Goal: Task Accomplishment & Management: Use online tool/utility

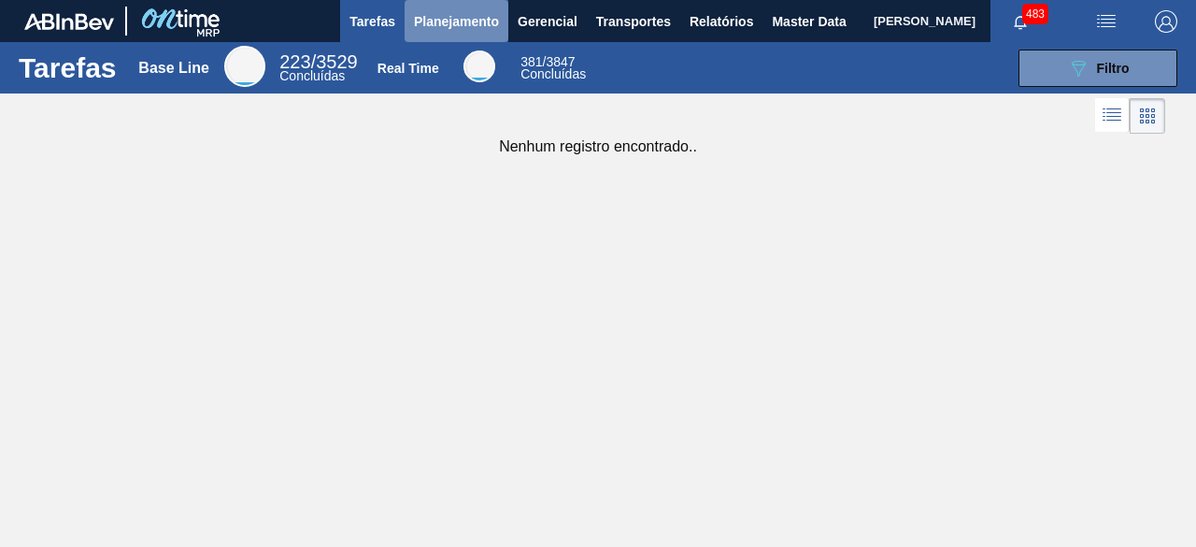
click at [445, 22] on span "Planejamento" at bounding box center [456, 21] width 85 height 22
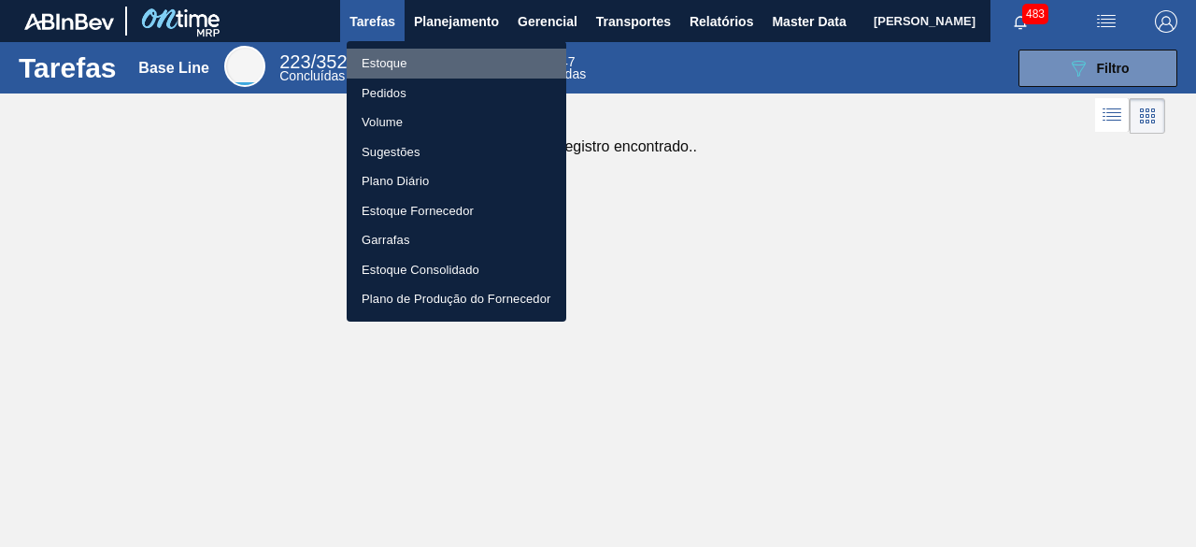
click at [421, 57] on li "Estoque" at bounding box center [457, 64] width 220 height 30
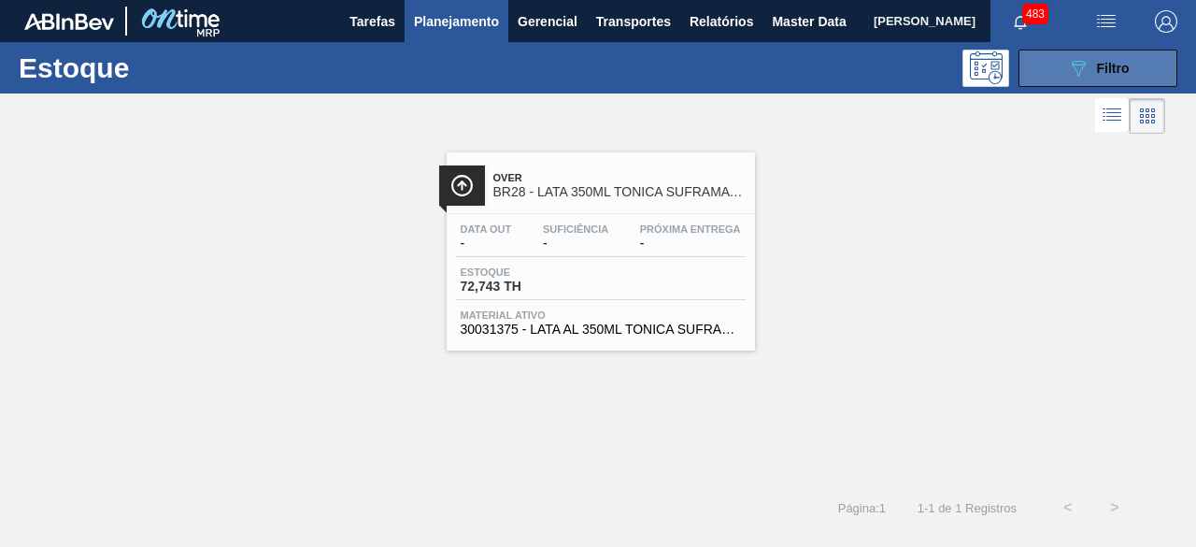
click at [1041, 72] on button "089F7B8B-B2A5-4AFE-B5C0-19BA573D28AC Filtro" at bounding box center [1098, 68] width 159 height 37
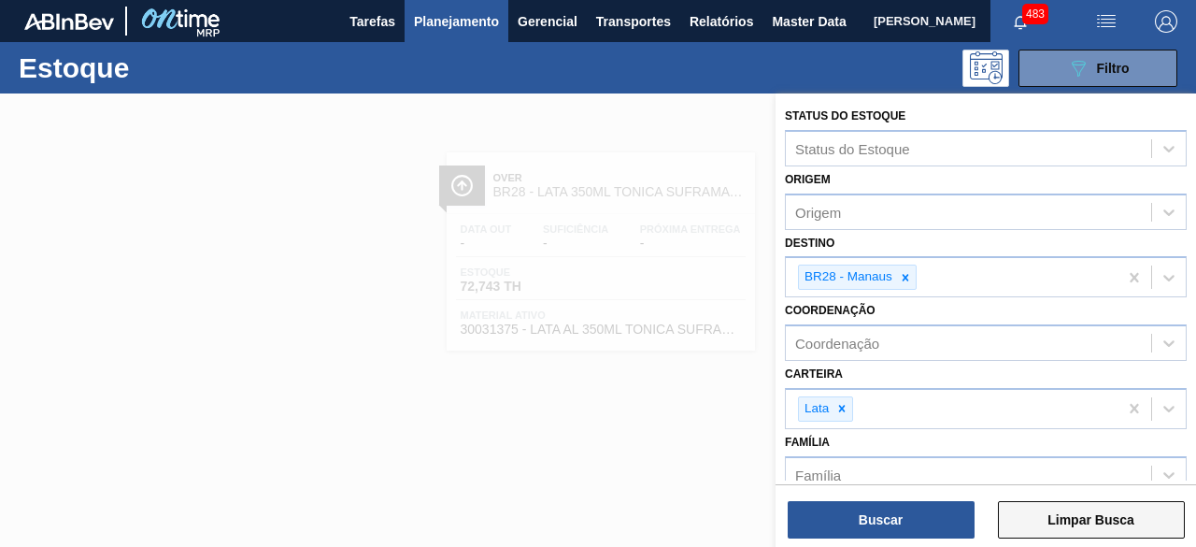
click at [1062, 511] on button "Limpar Busca" at bounding box center [1091, 519] width 187 height 37
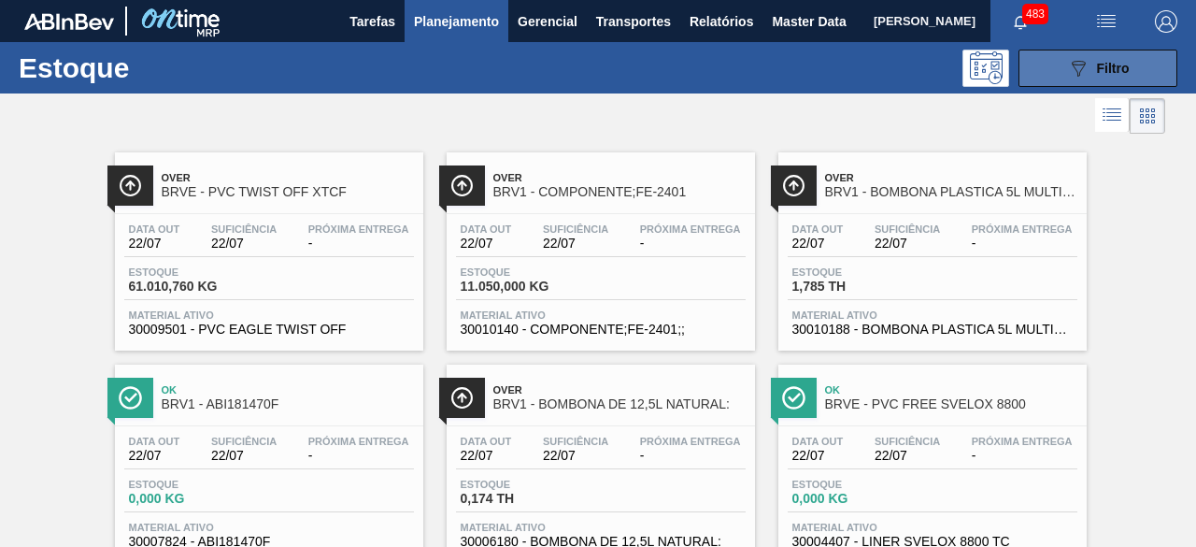
click at [1080, 53] on button "089F7B8B-B2A5-4AFE-B5C0-19BA573D28AC Filtro" at bounding box center [1098, 68] width 159 height 37
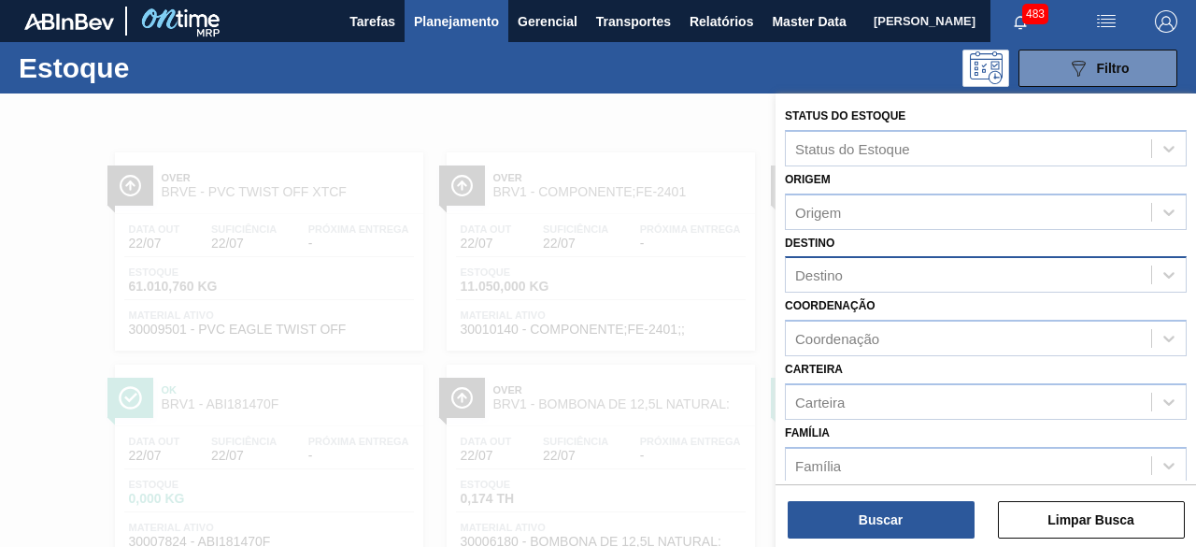
click at [903, 263] on div "Destino" at bounding box center [968, 275] width 365 height 27
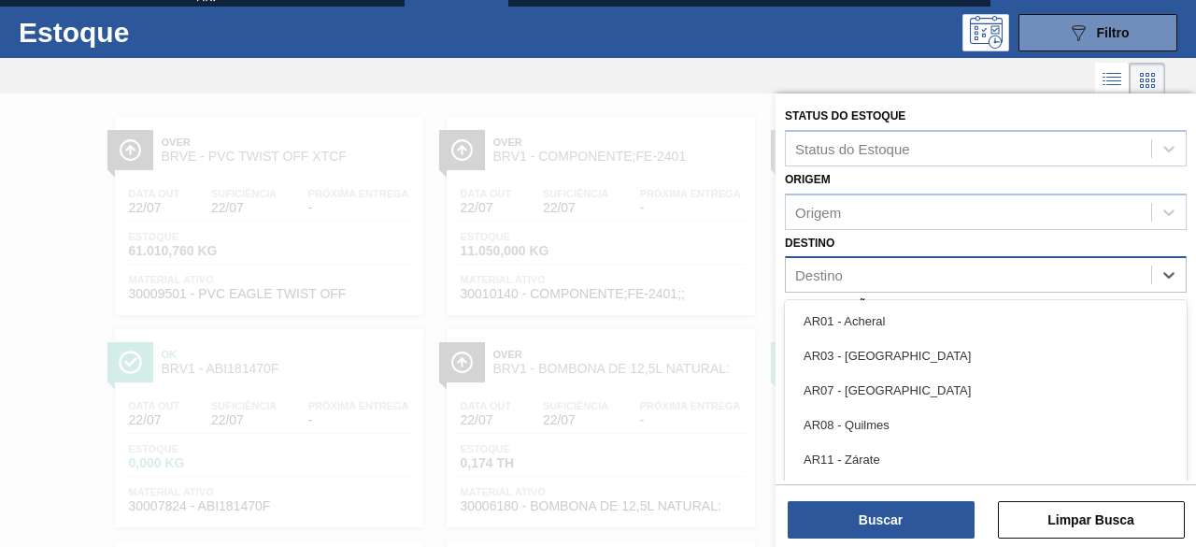
scroll to position [40, 0]
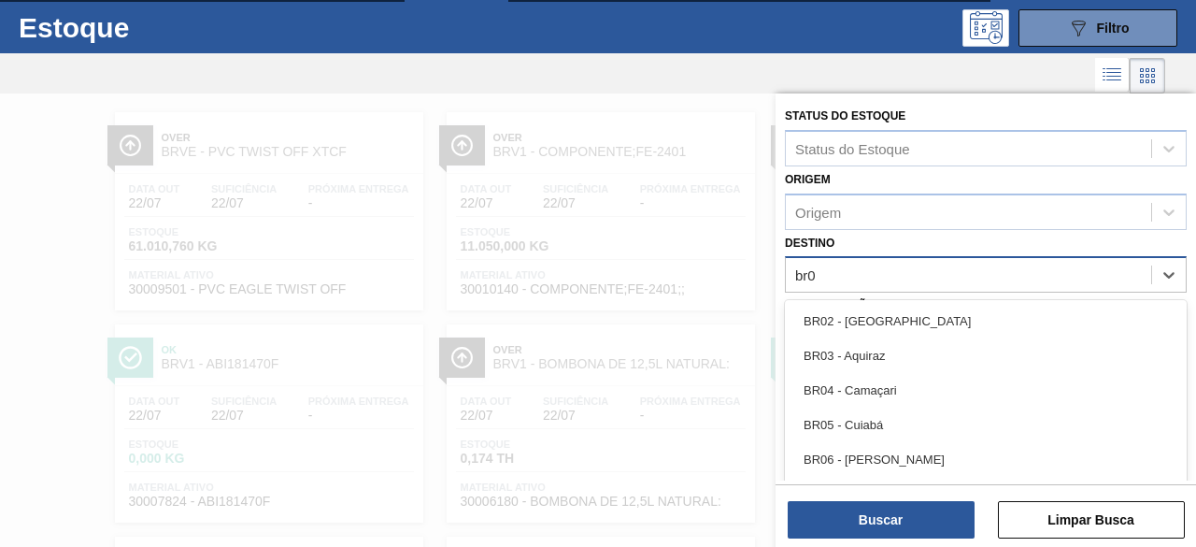
type input "br03"
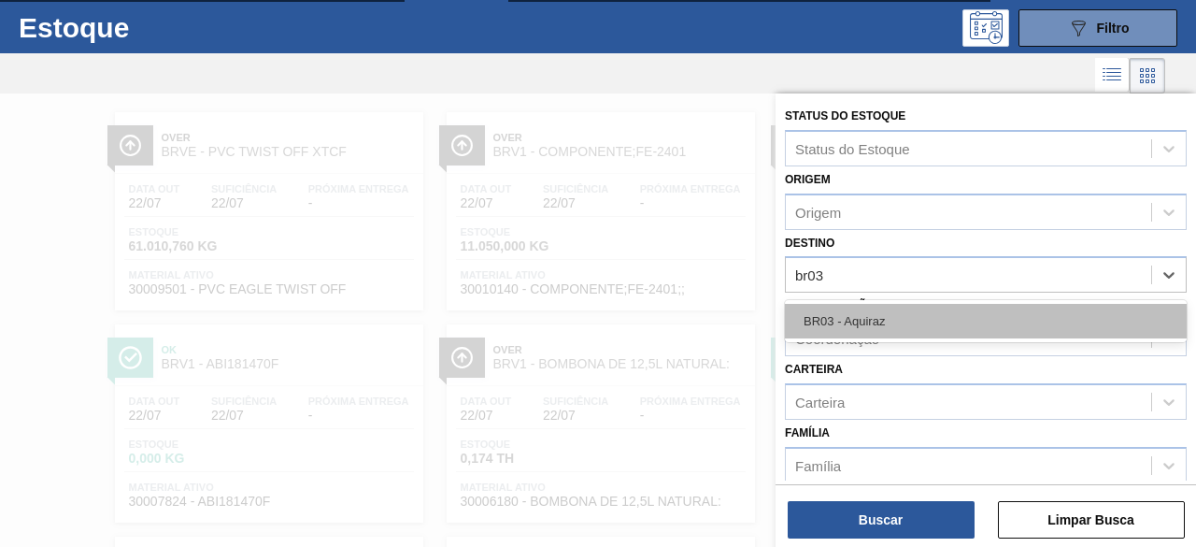
click at [881, 306] on div "BR03 - Aquiraz" at bounding box center [986, 321] width 402 height 35
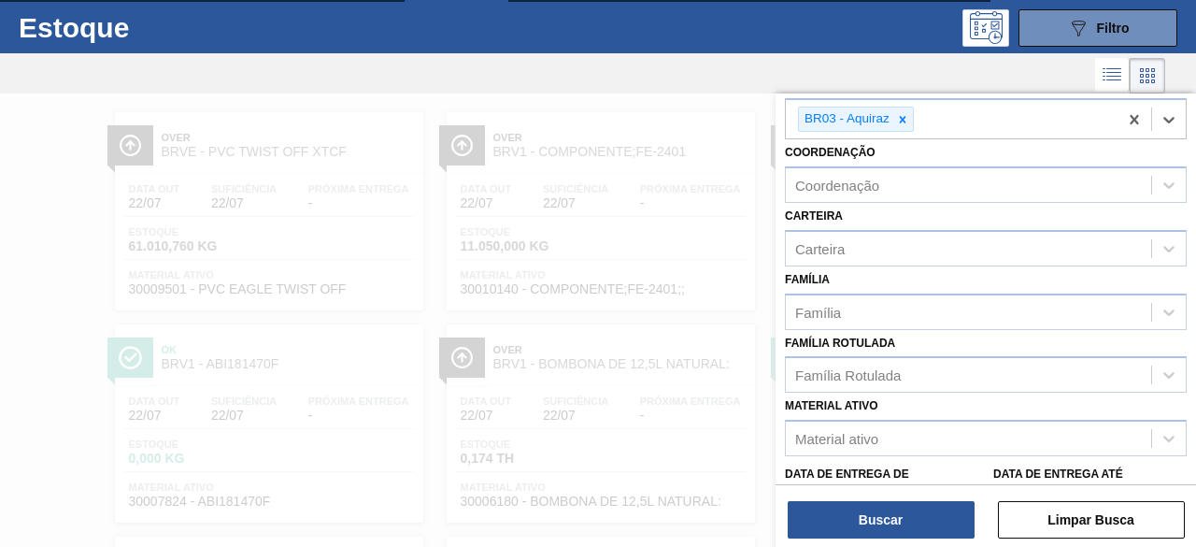
scroll to position [187, 0]
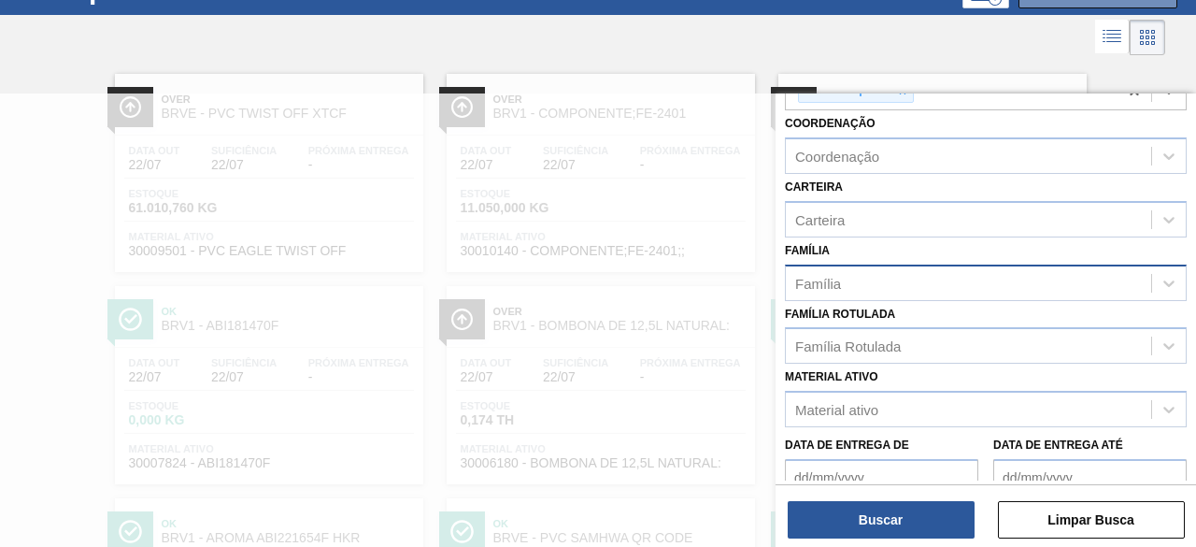
click at [883, 283] on div "Família" at bounding box center [968, 282] width 365 height 27
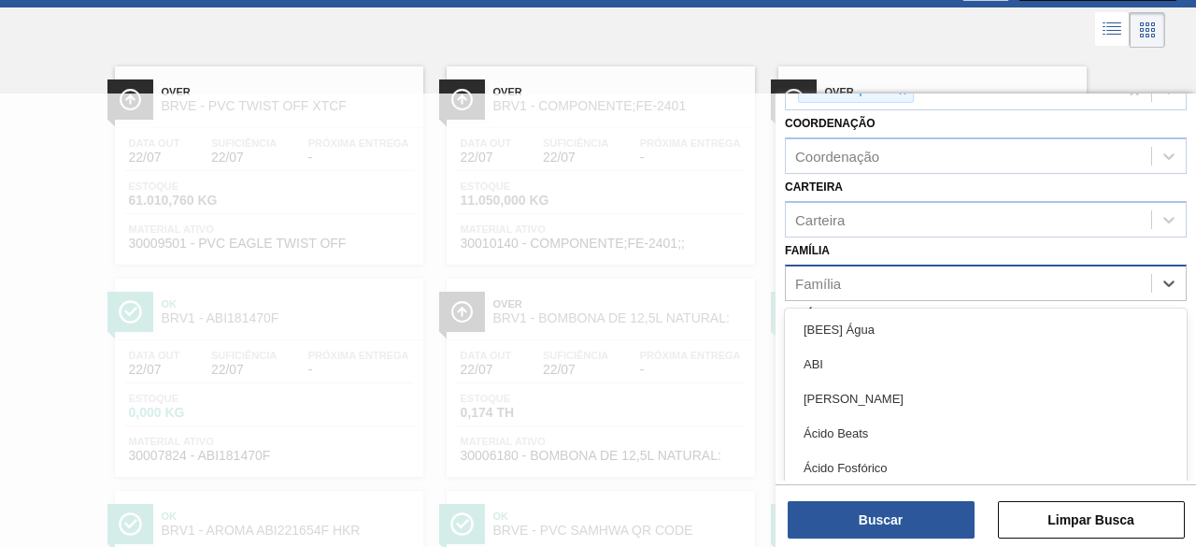
scroll to position [87, 0]
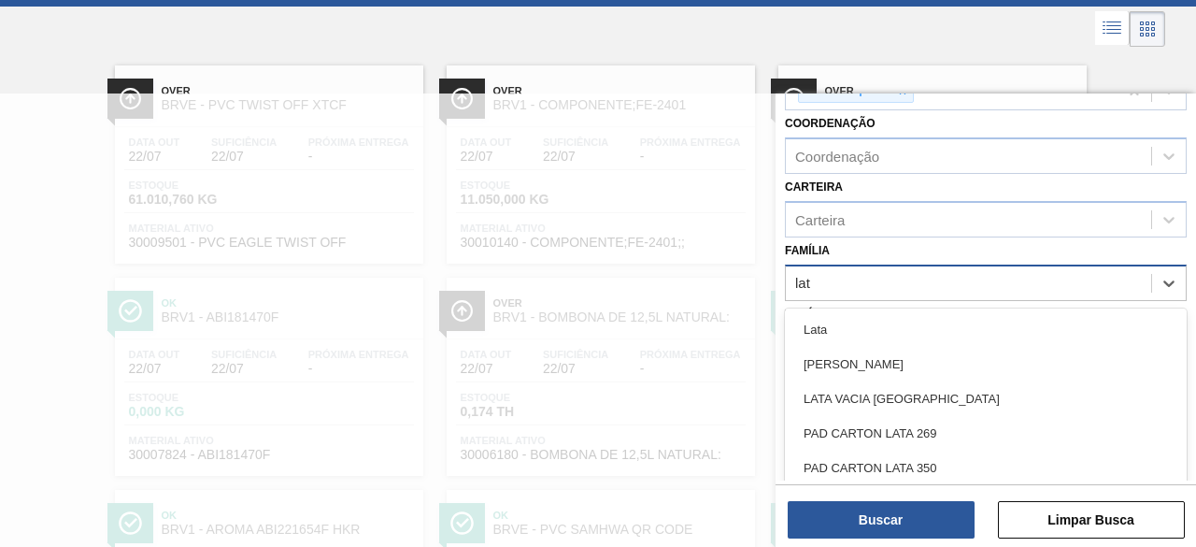
type input "lata"
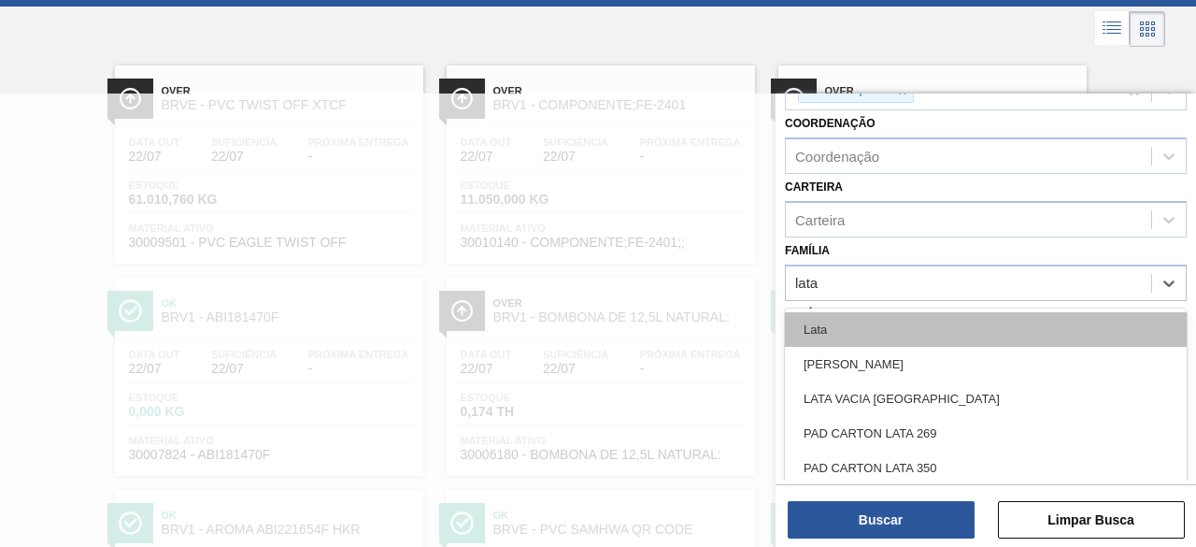
click at [882, 322] on div "Lata" at bounding box center [986, 329] width 402 height 35
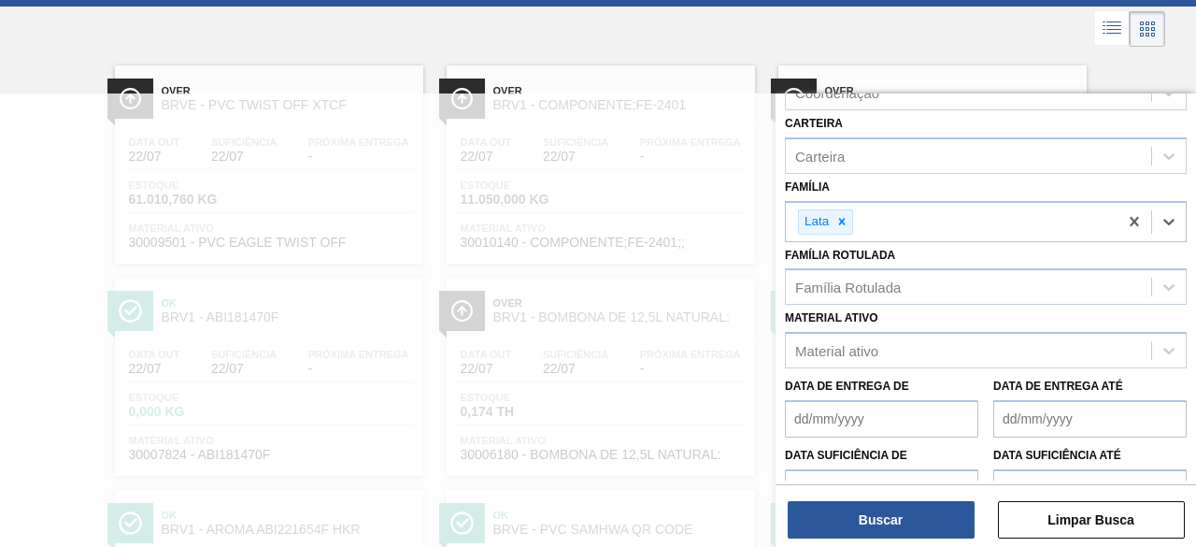
scroll to position [280, 0]
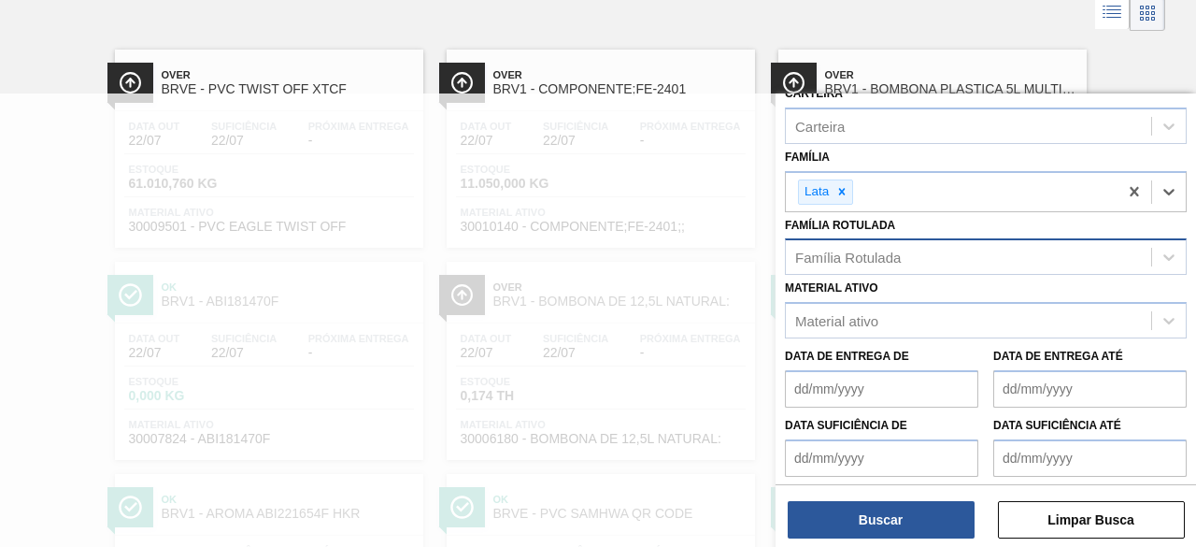
click at [895, 255] on div "Família Rotulada" at bounding box center [848, 257] width 106 height 16
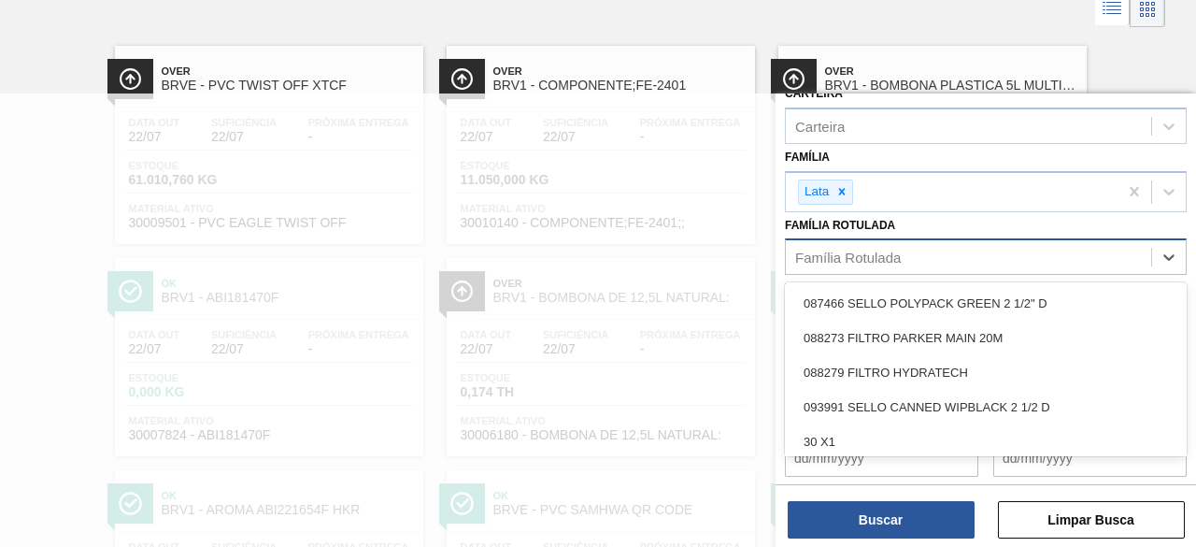
scroll to position [107, 0]
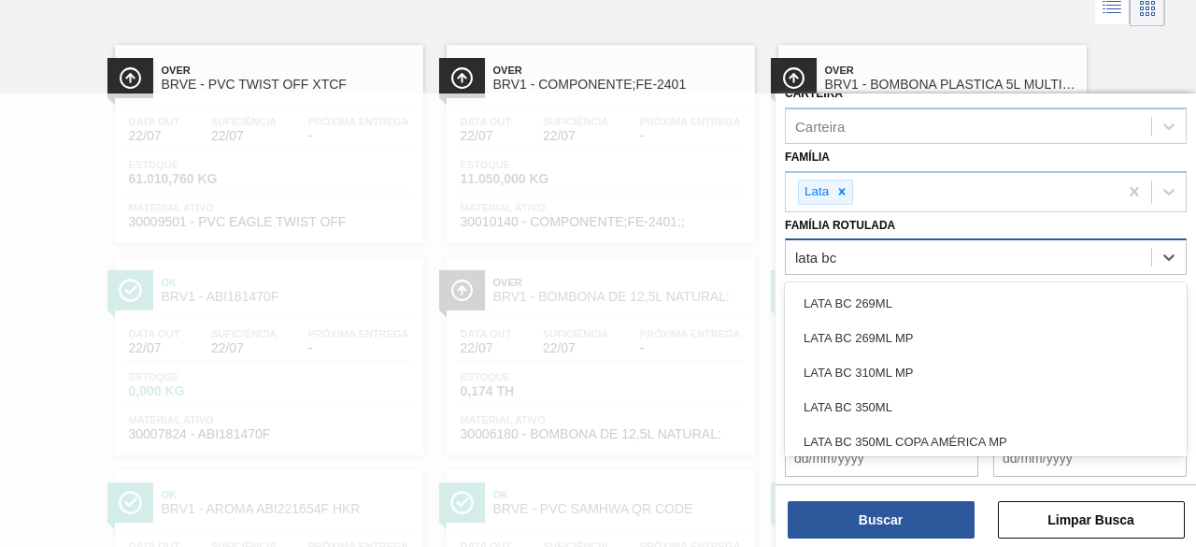
type Rotulada "lata bc 3"
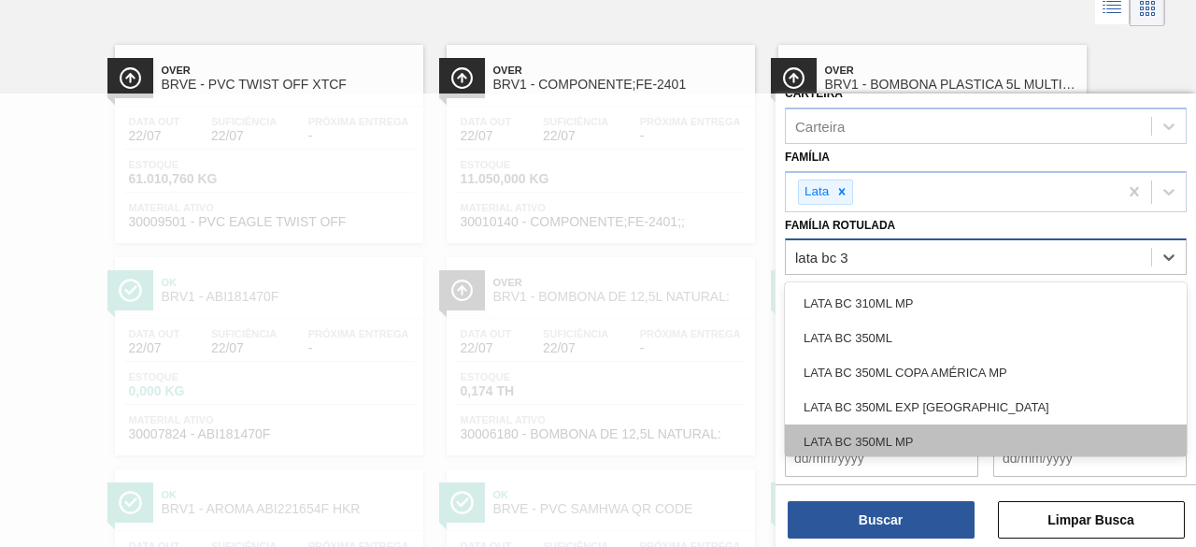
click at [922, 429] on div "LATA BC 350ML MP" at bounding box center [986, 441] width 402 height 35
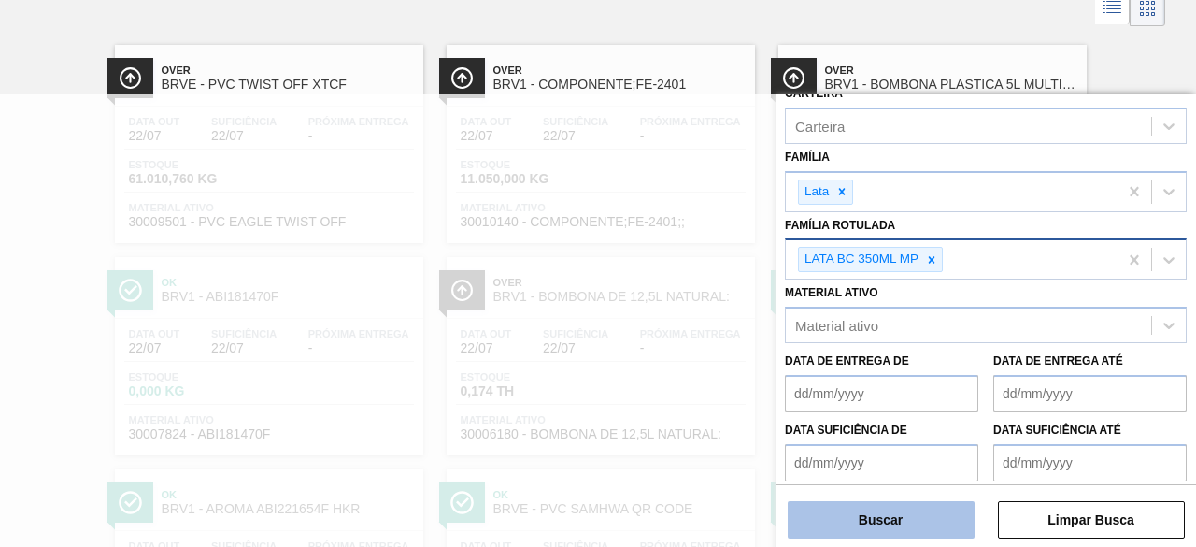
click at [946, 520] on button "Buscar" at bounding box center [881, 519] width 187 height 37
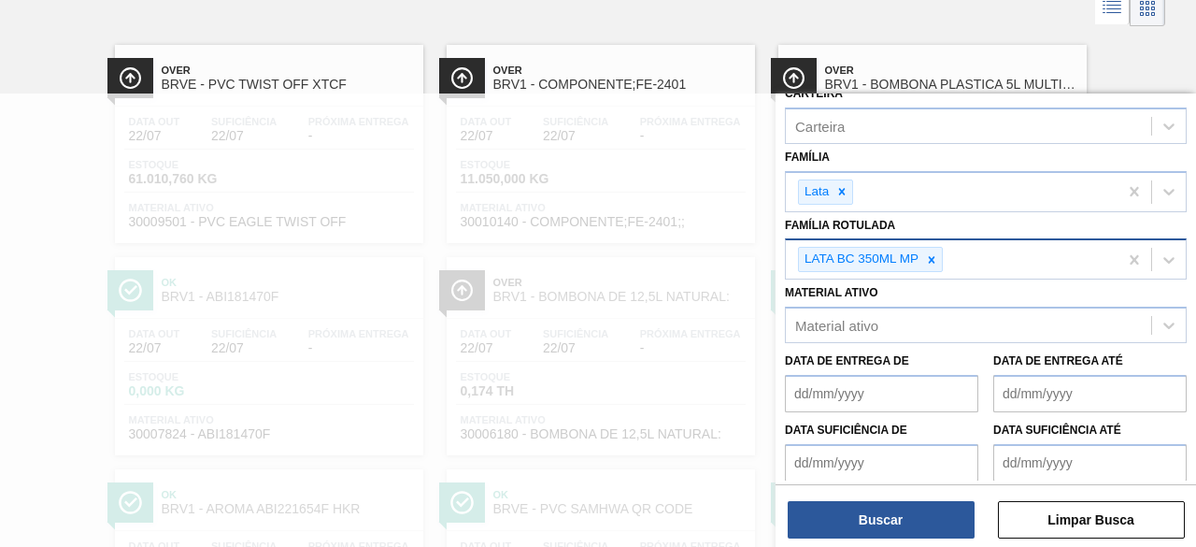
scroll to position [0, 0]
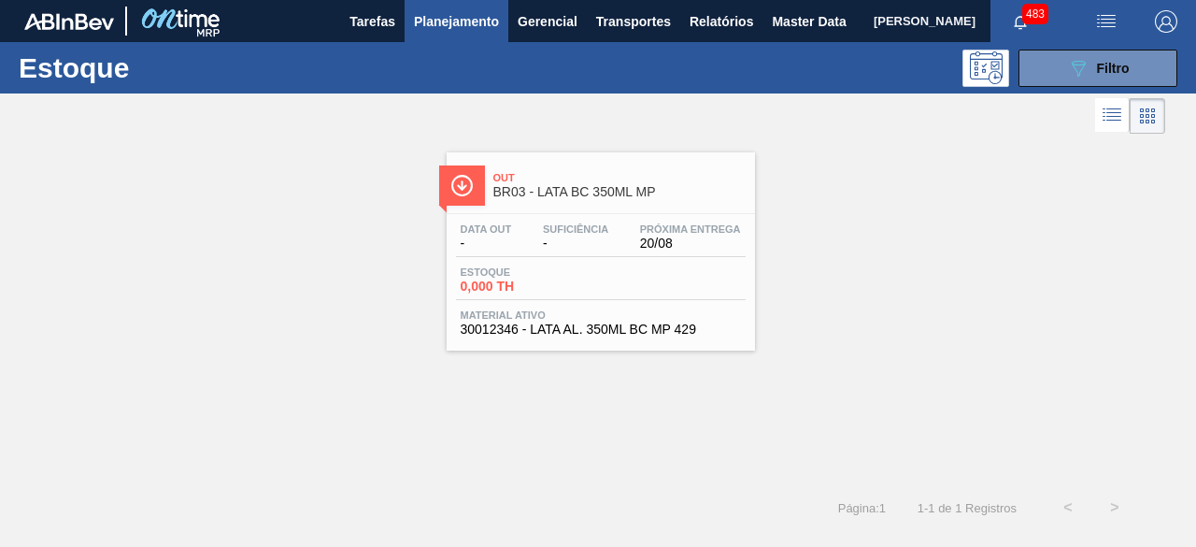
click at [573, 266] on span "Estoque" at bounding box center [526, 271] width 131 height 11
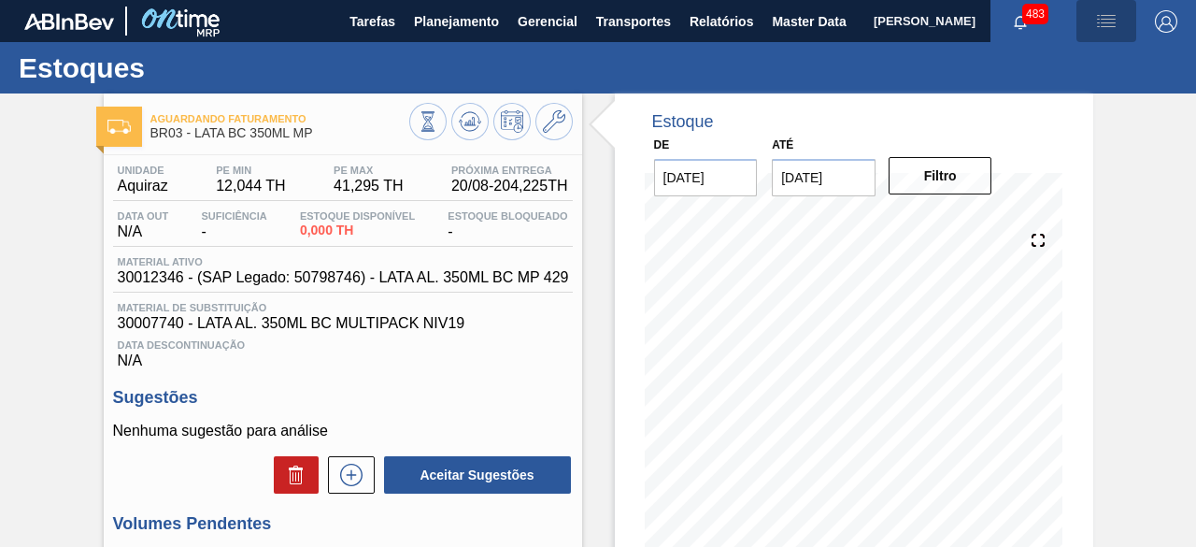
click at [1106, 30] on img "button" at bounding box center [1106, 21] width 22 height 22
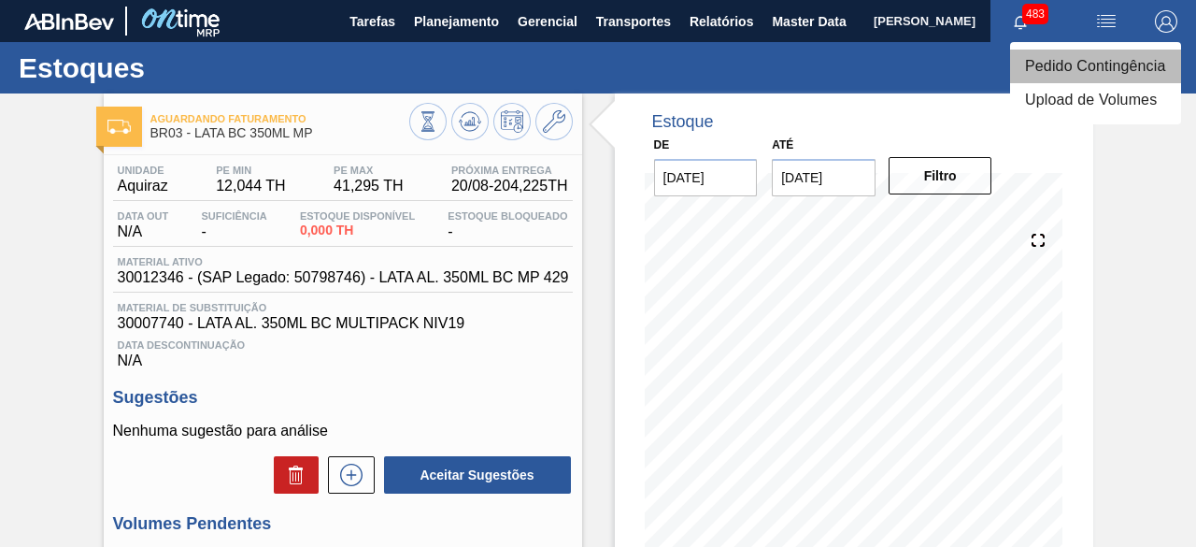
click at [1100, 61] on li "Pedido Contingência" at bounding box center [1095, 67] width 171 height 34
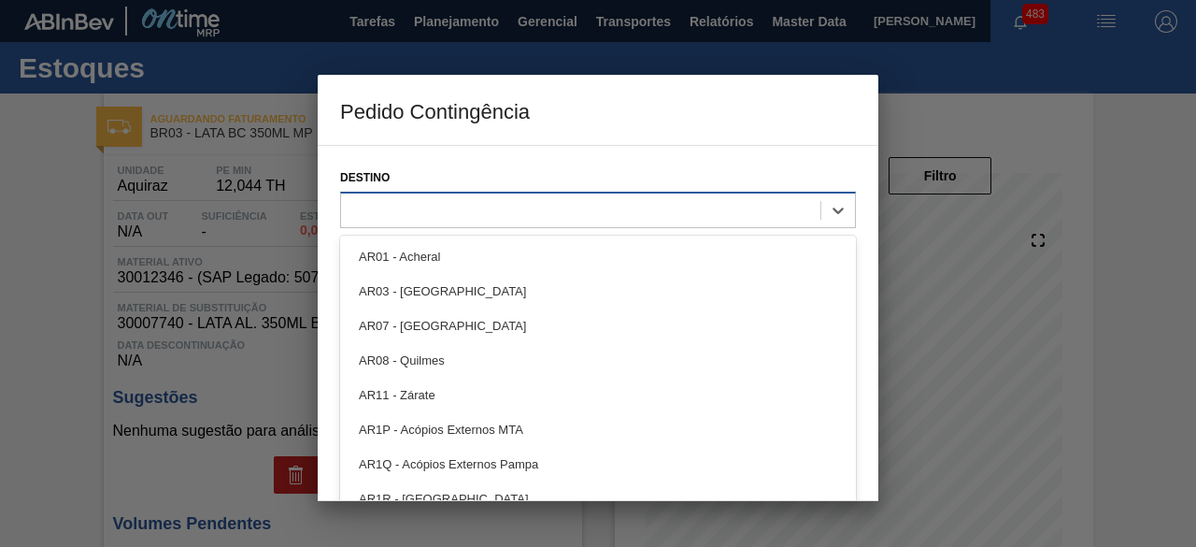
click at [608, 197] on div at bounding box center [580, 209] width 479 height 27
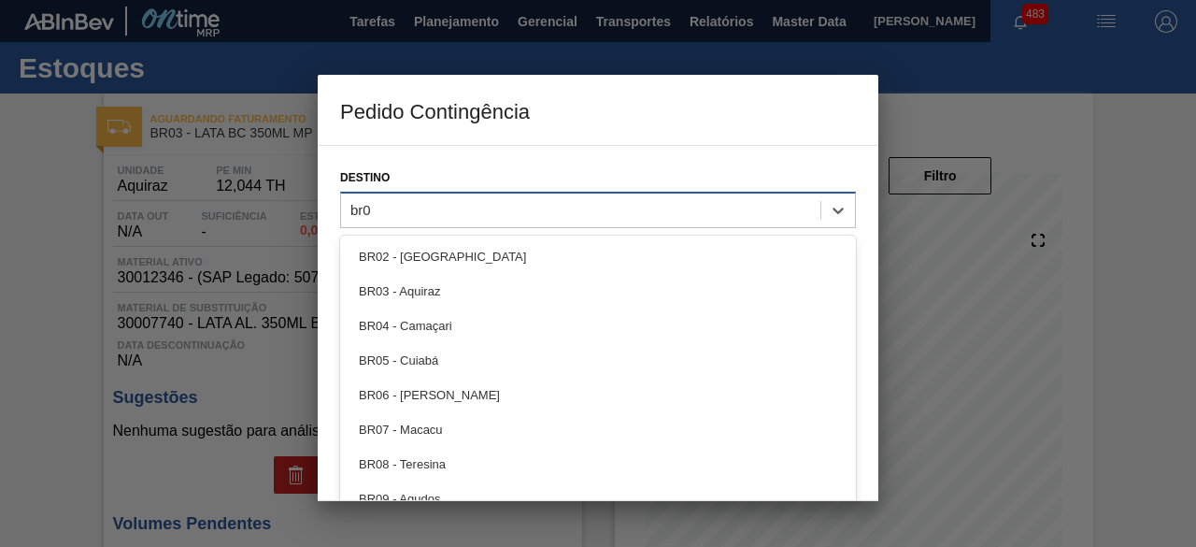
type input "br03"
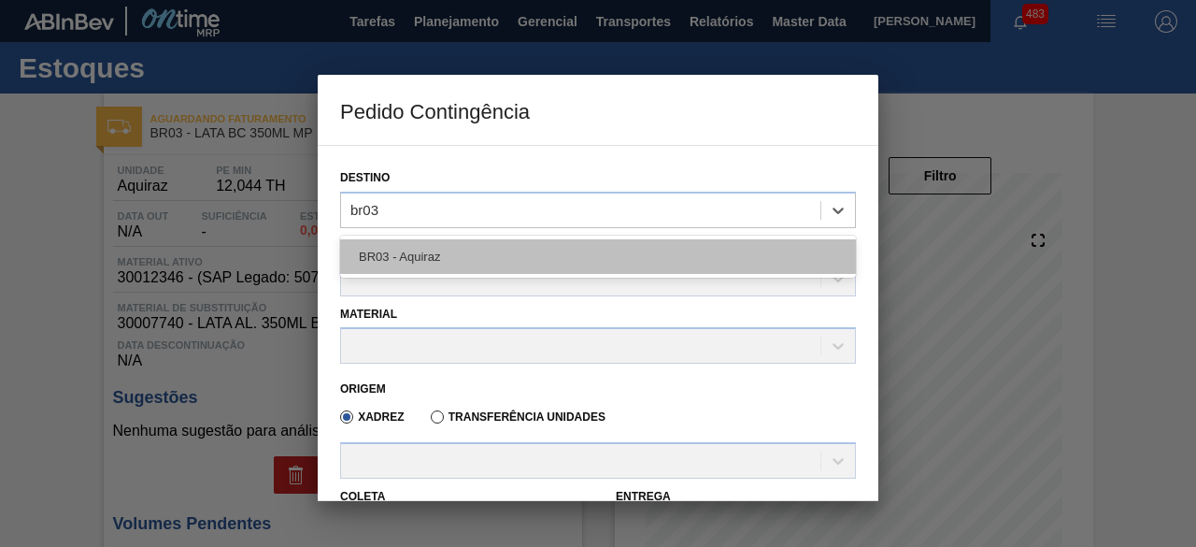
click at [580, 250] on div "BR03 - Aquiraz" at bounding box center [598, 256] width 516 height 35
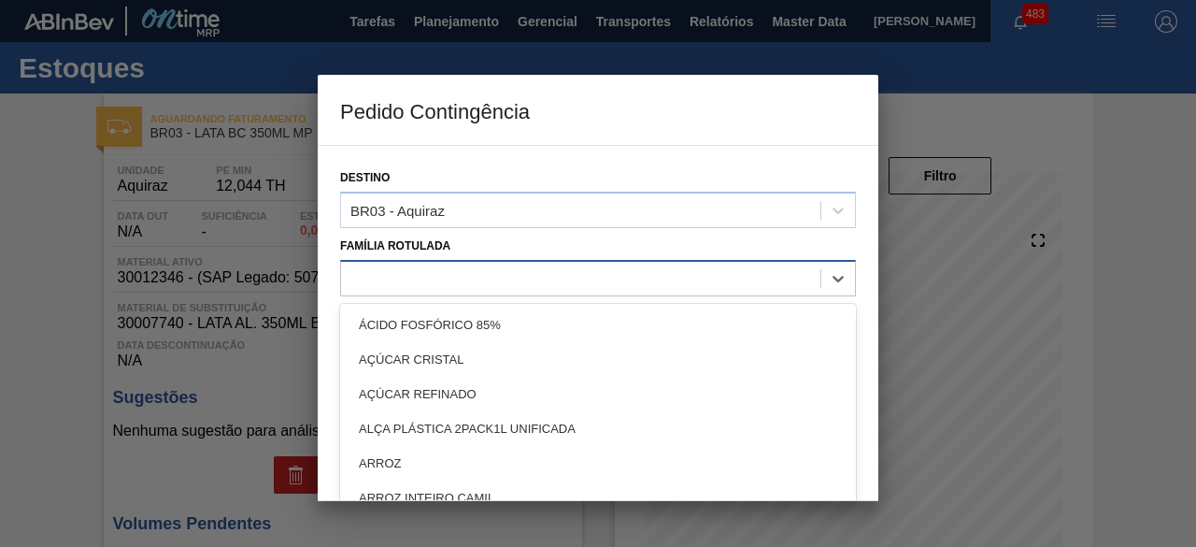
click at [570, 270] on div at bounding box center [580, 277] width 479 height 27
type Rotulada "lata bc 3"
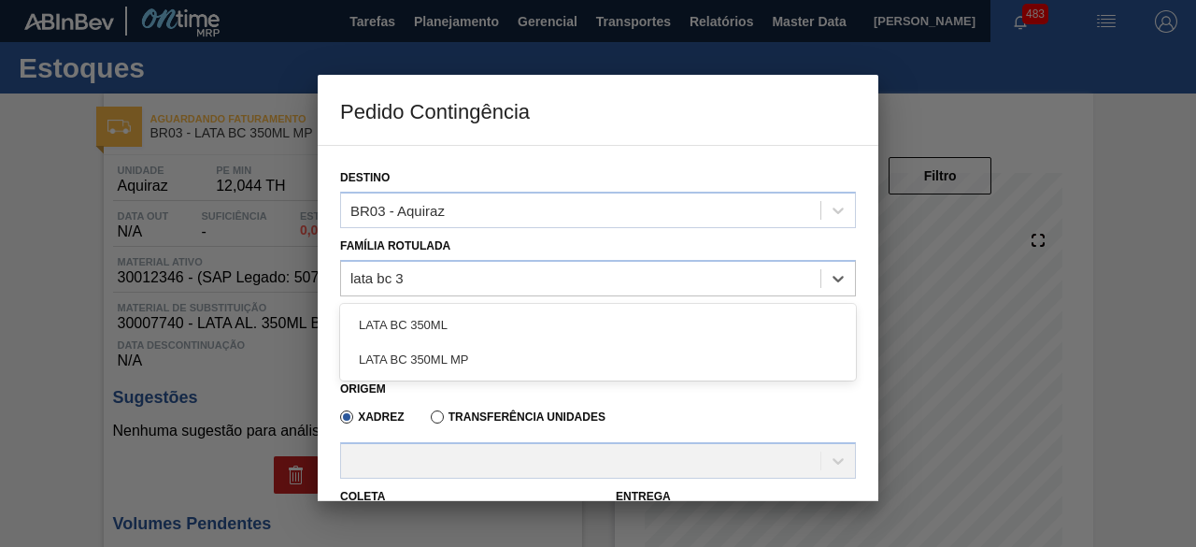
click at [520, 352] on div "LATA BC 350ML MP" at bounding box center [598, 359] width 516 height 35
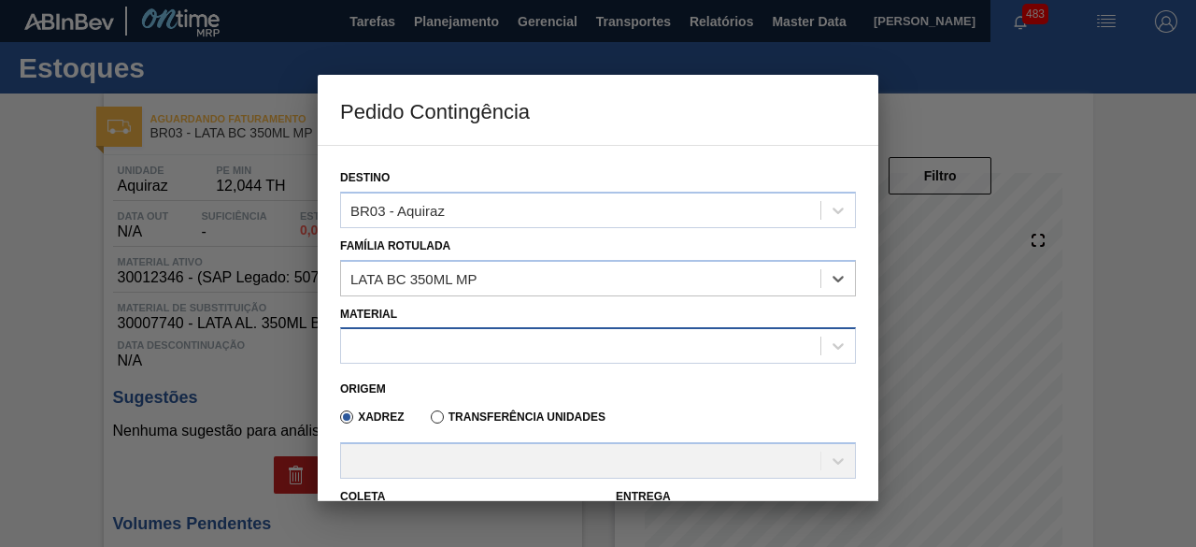
click at [529, 341] on div at bounding box center [580, 346] width 479 height 27
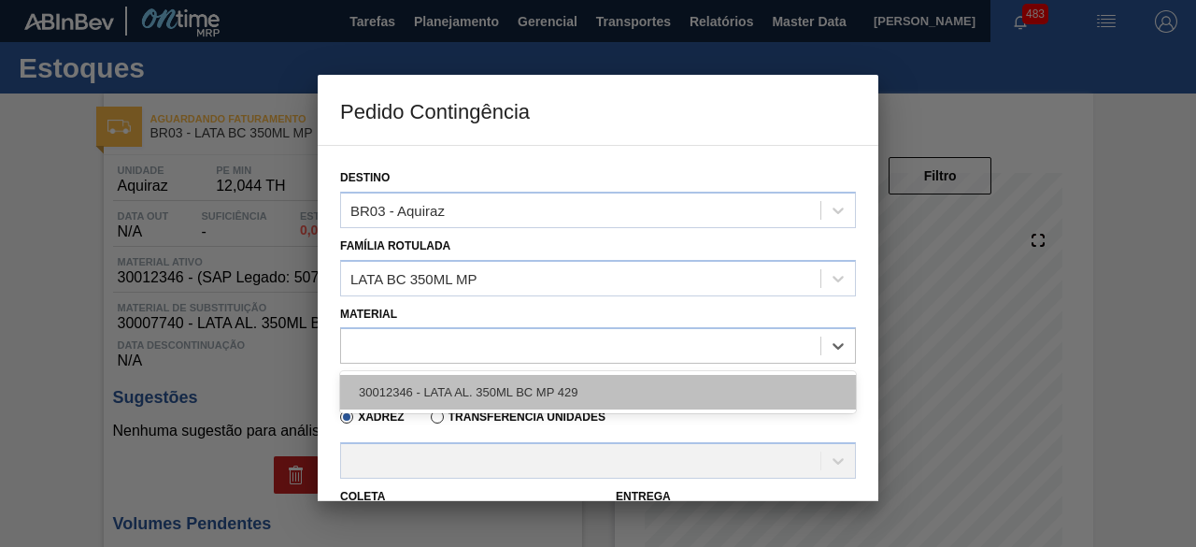
click at [525, 395] on div "30012346 - LATA AL. 350ML BC MP 429" at bounding box center [598, 392] width 516 height 35
type input "8,169"
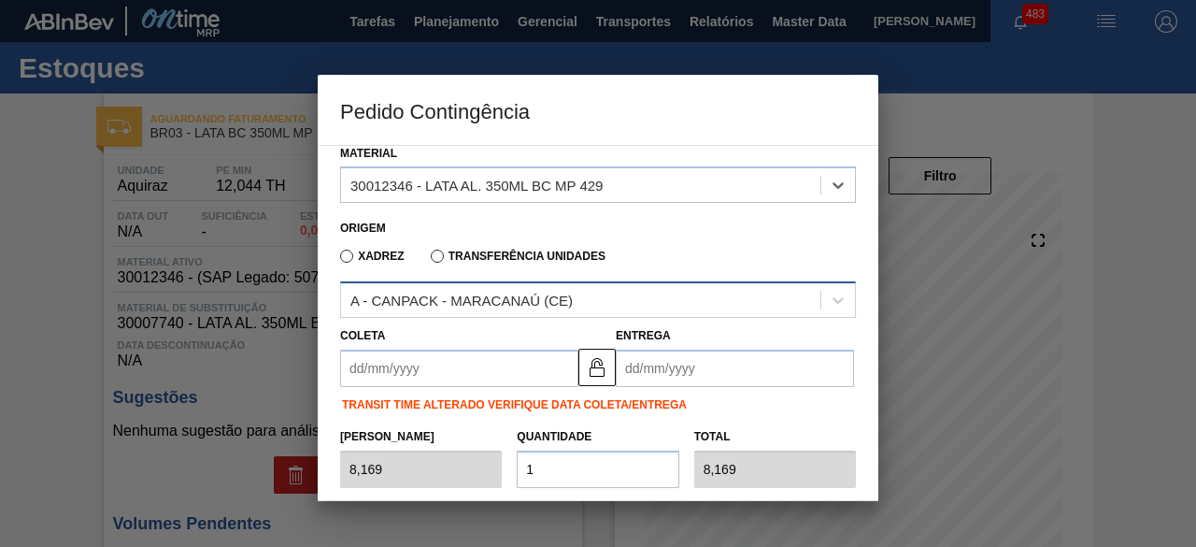
scroll to position [187, 0]
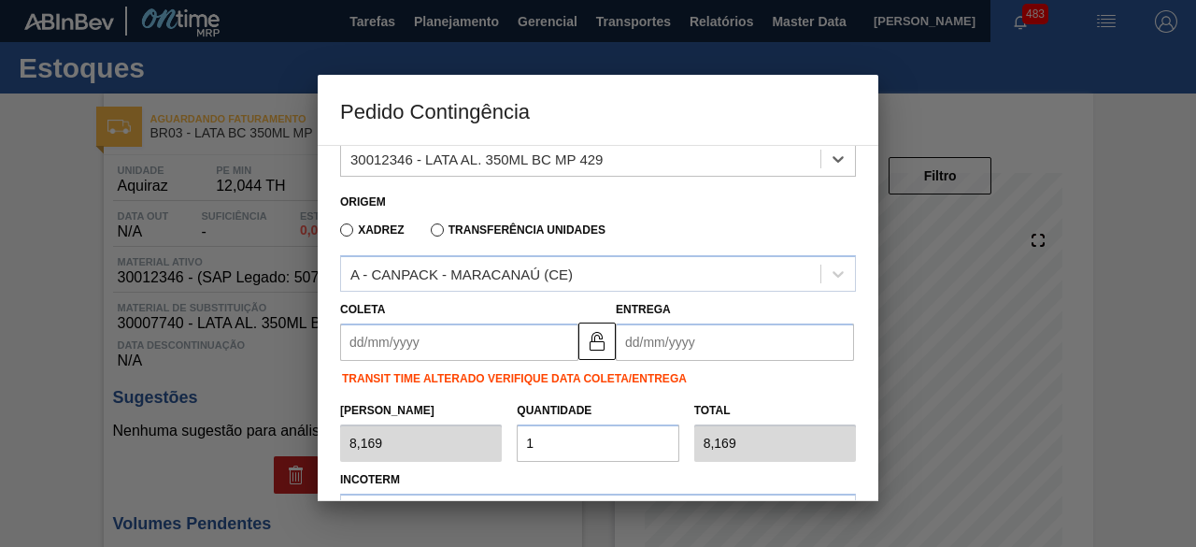
drag, startPoint x: 480, startPoint y: 351, endPoint x: 477, endPoint y: 324, distance: 27.4
click at [483, 349] on input "Coleta" at bounding box center [459, 341] width 238 height 37
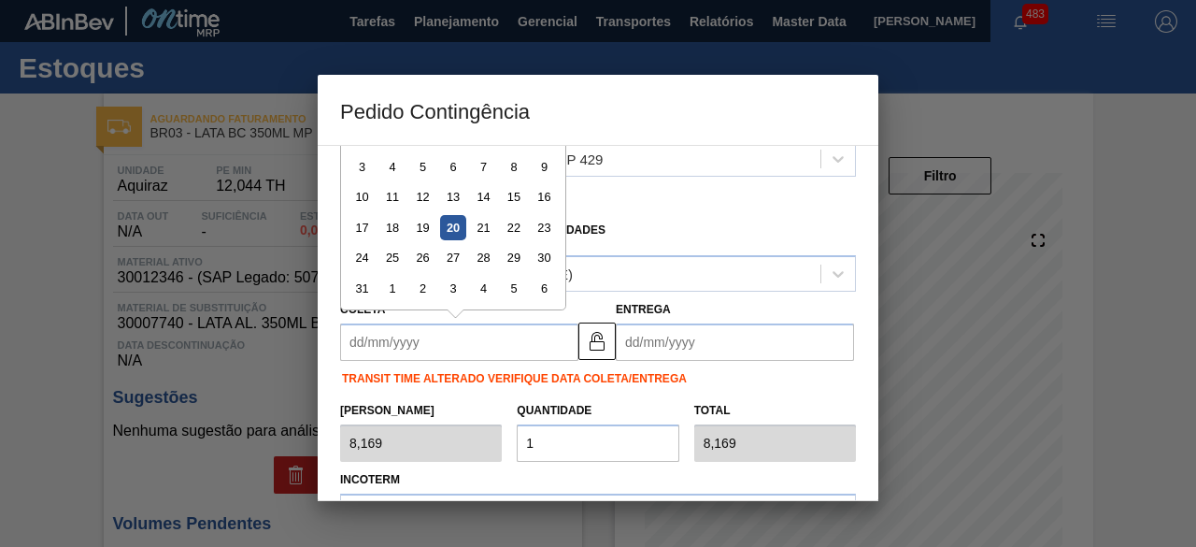
click at [447, 227] on div "20" at bounding box center [452, 227] width 25 height 25
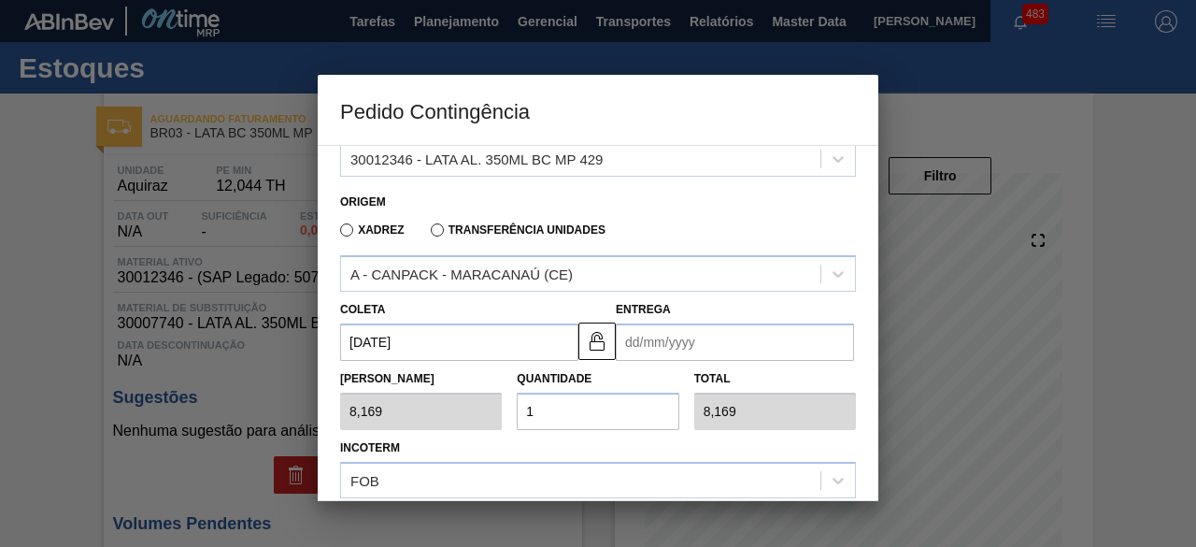
type input "[DATE]"
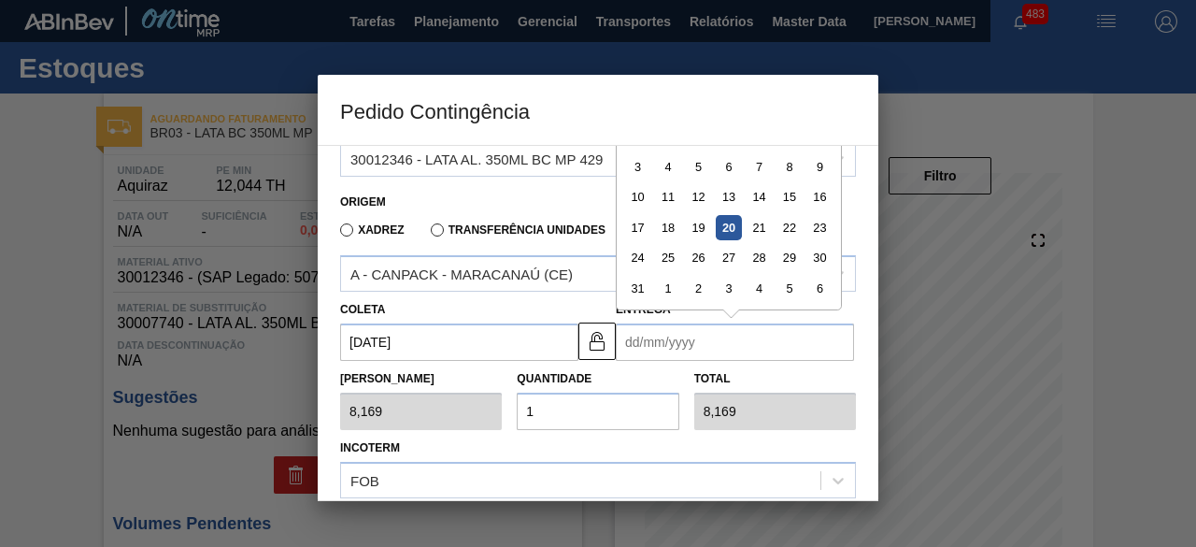
click at [665, 343] on input "Entrega" at bounding box center [735, 341] width 238 height 37
click at [787, 226] on div "22" at bounding box center [789, 227] width 25 height 25
type input "[DATE]"
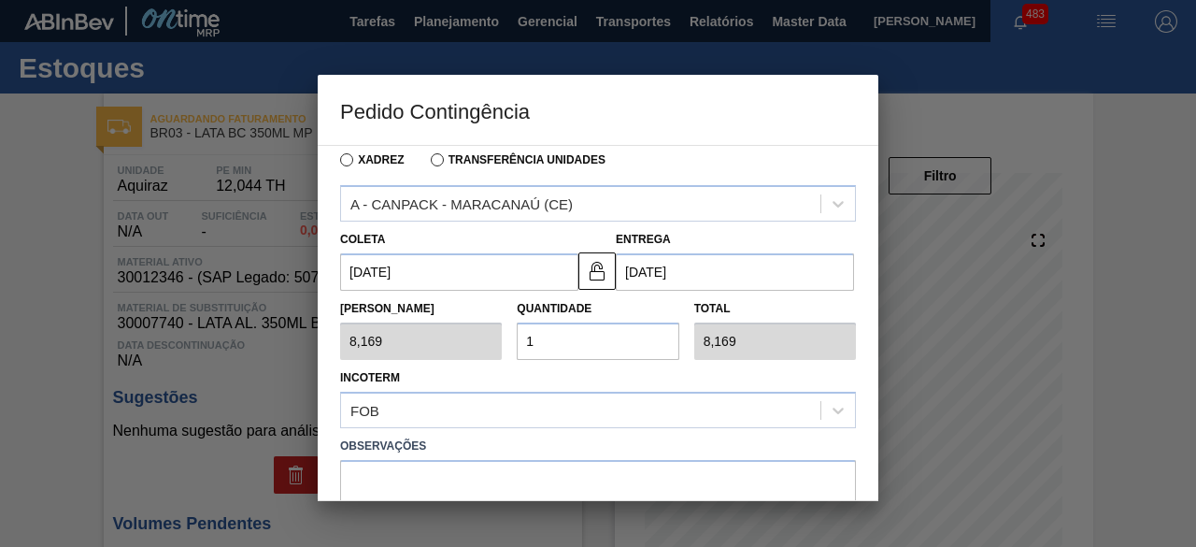
scroll to position [280, 0]
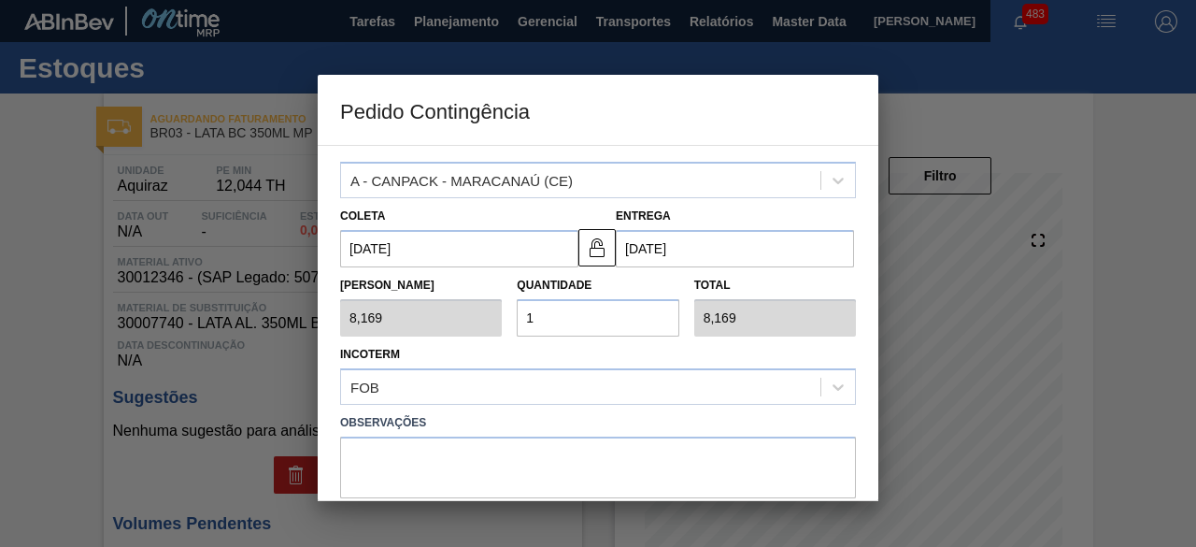
click at [577, 311] on input "1" at bounding box center [598, 317] width 162 height 37
type input "0,000"
type input "2"
type input "16,338"
type input "25"
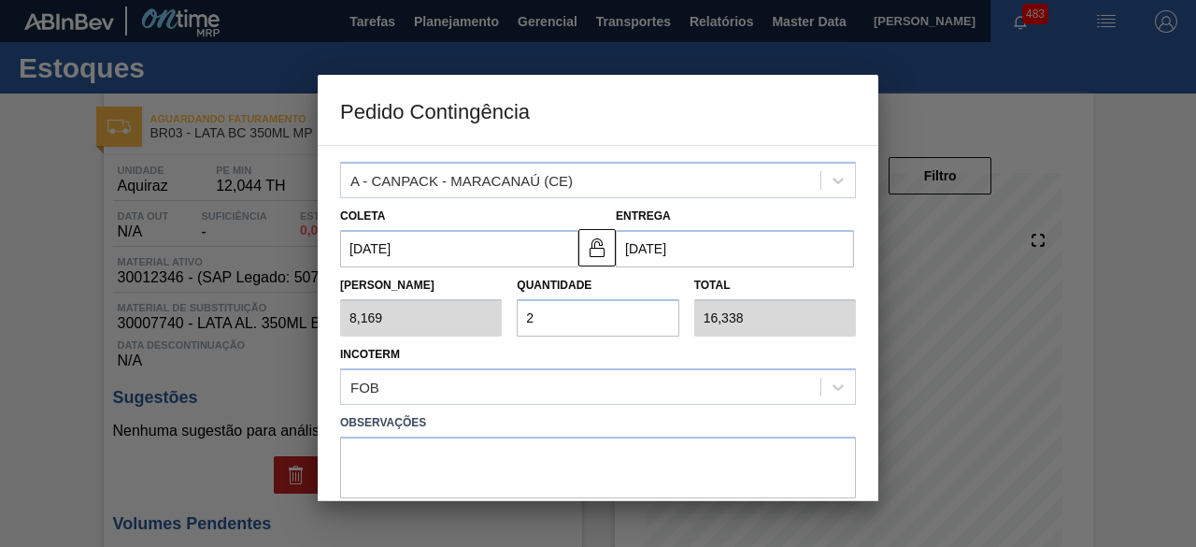
type input "204,225"
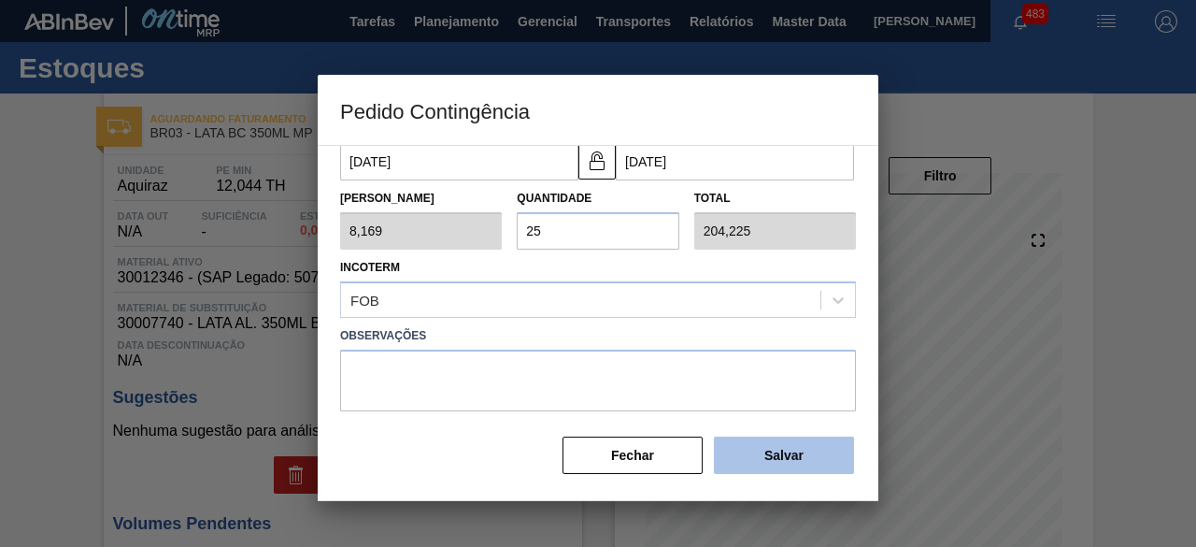
type input "25"
click at [770, 453] on button "Salvar" at bounding box center [784, 454] width 140 height 37
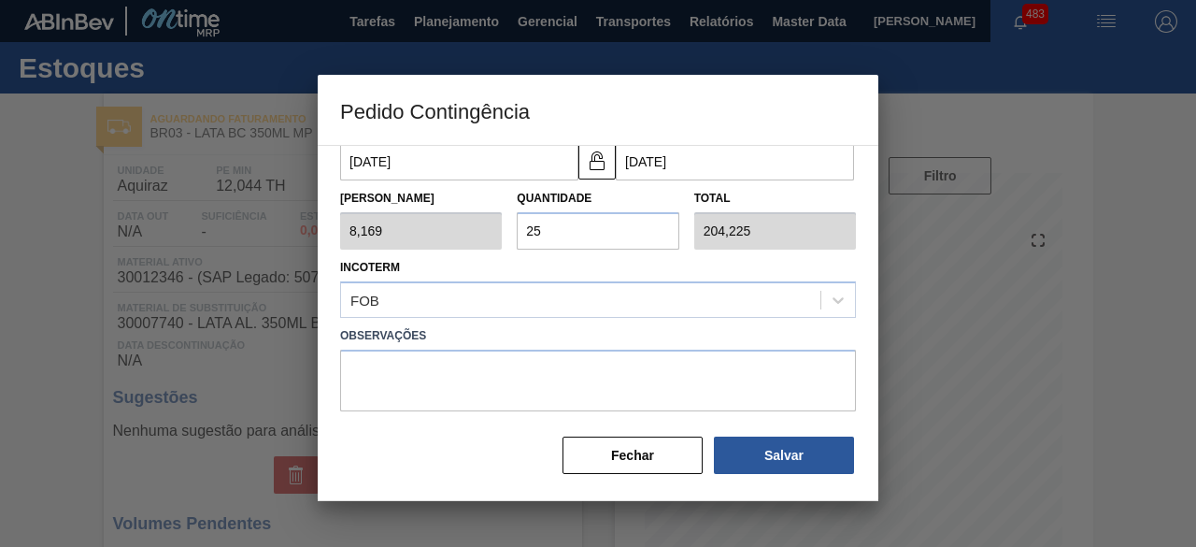
type input "1,000"
type input "1"
type input "1,000"
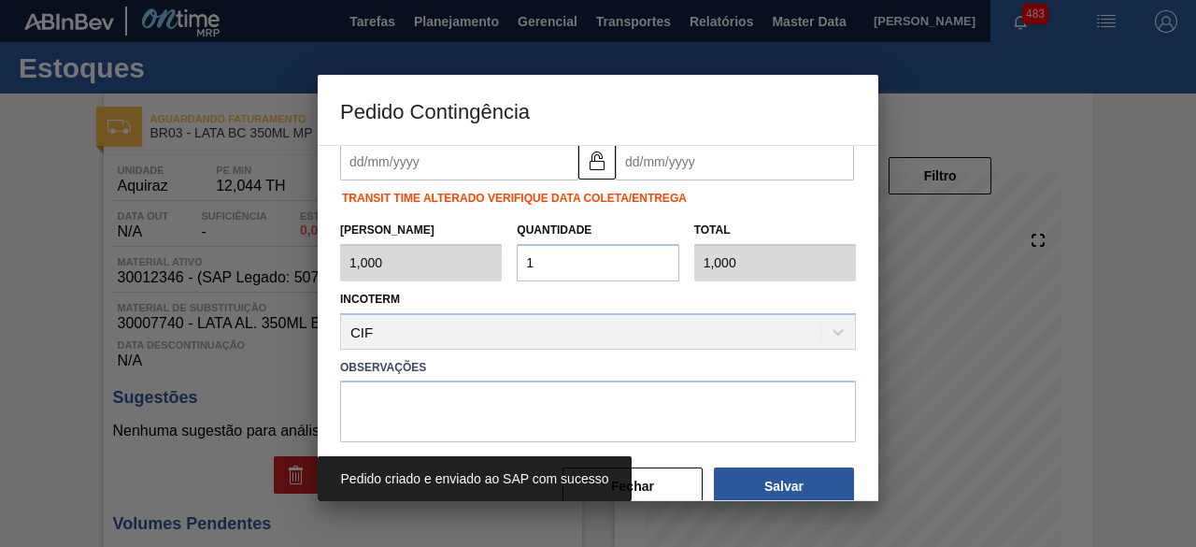
drag, startPoint x: 67, startPoint y: 294, endPoint x: 89, endPoint y: 238, distance: 60.0
click at [69, 295] on div at bounding box center [598, 273] width 1196 height 547
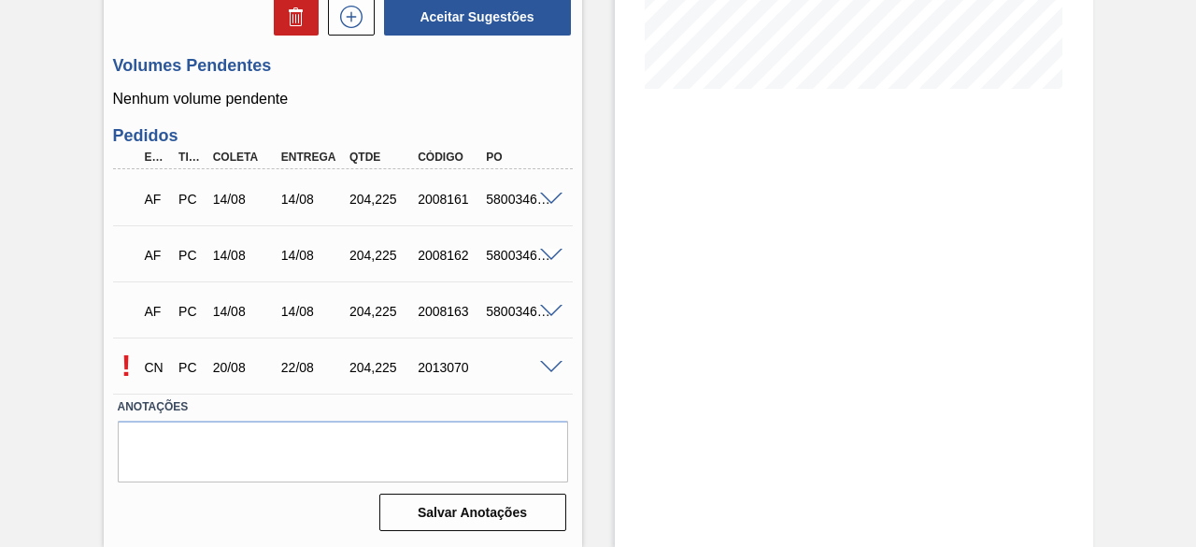
scroll to position [463, 0]
click at [546, 366] on span at bounding box center [551, 368] width 22 height 14
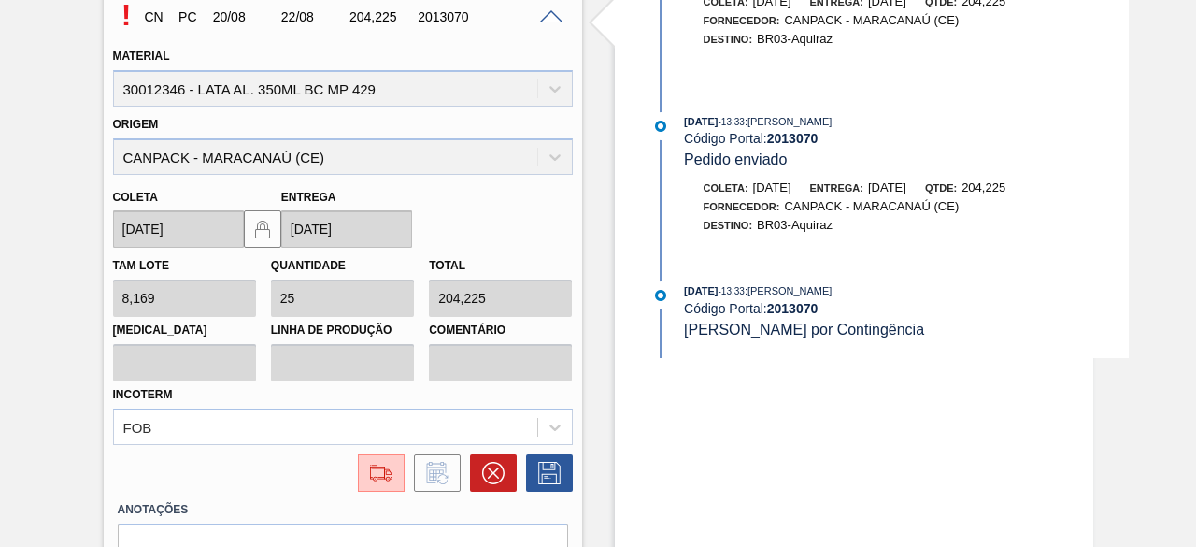
scroll to position [914, 0]
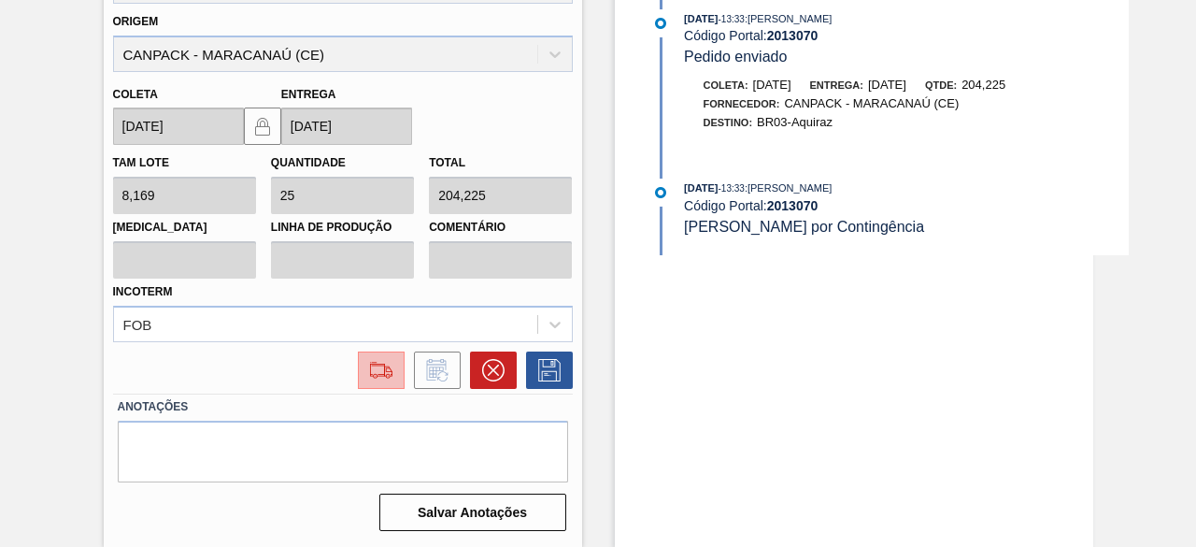
click at [380, 373] on img at bounding box center [381, 370] width 30 height 22
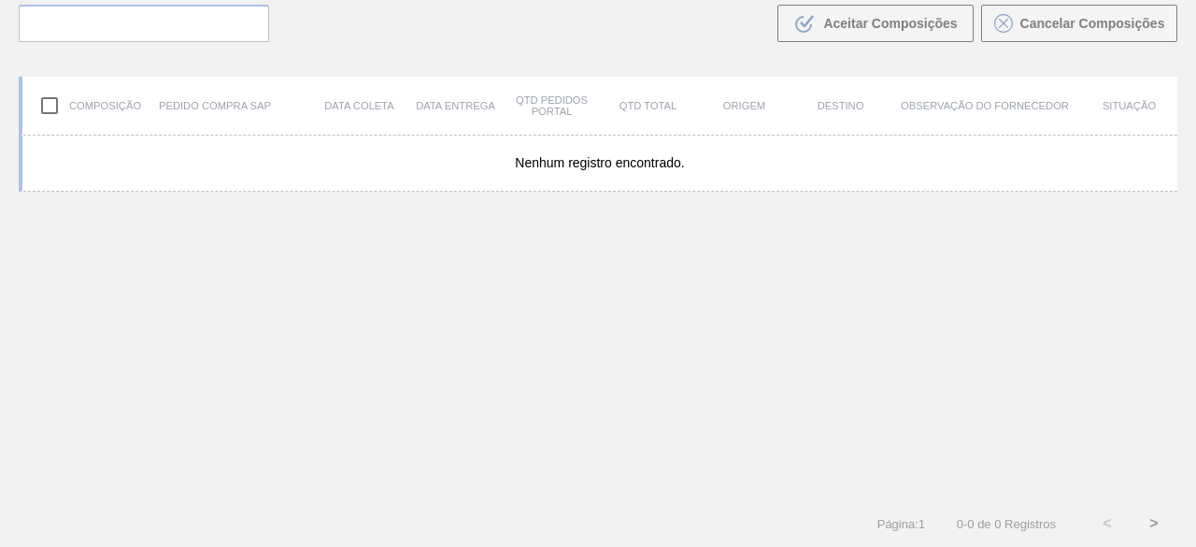
scroll to position [134, 0]
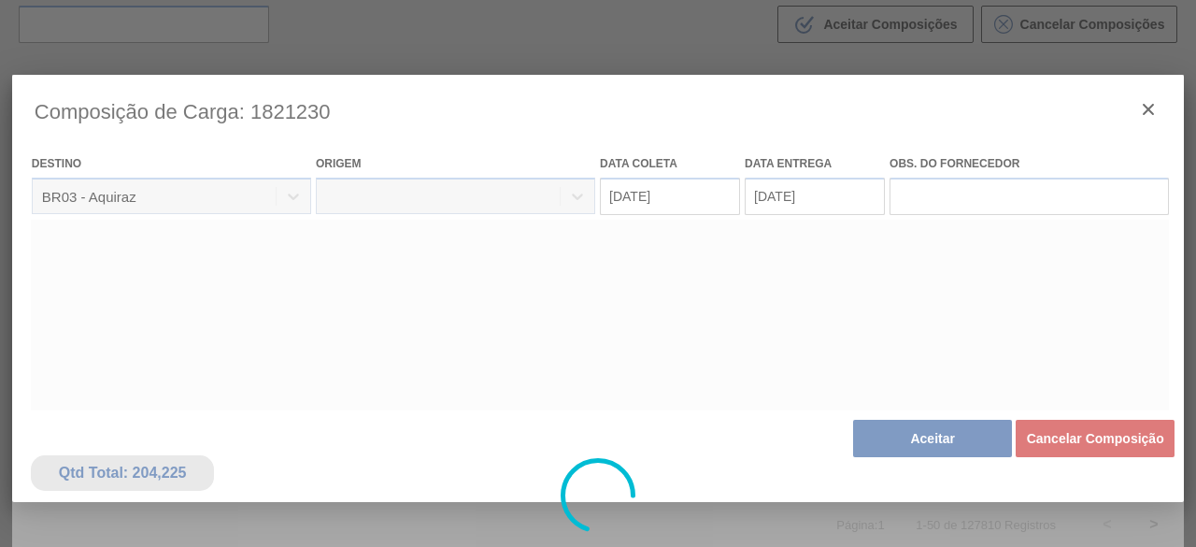
type coleta "[DATE]"
type entrega "[DATE]"
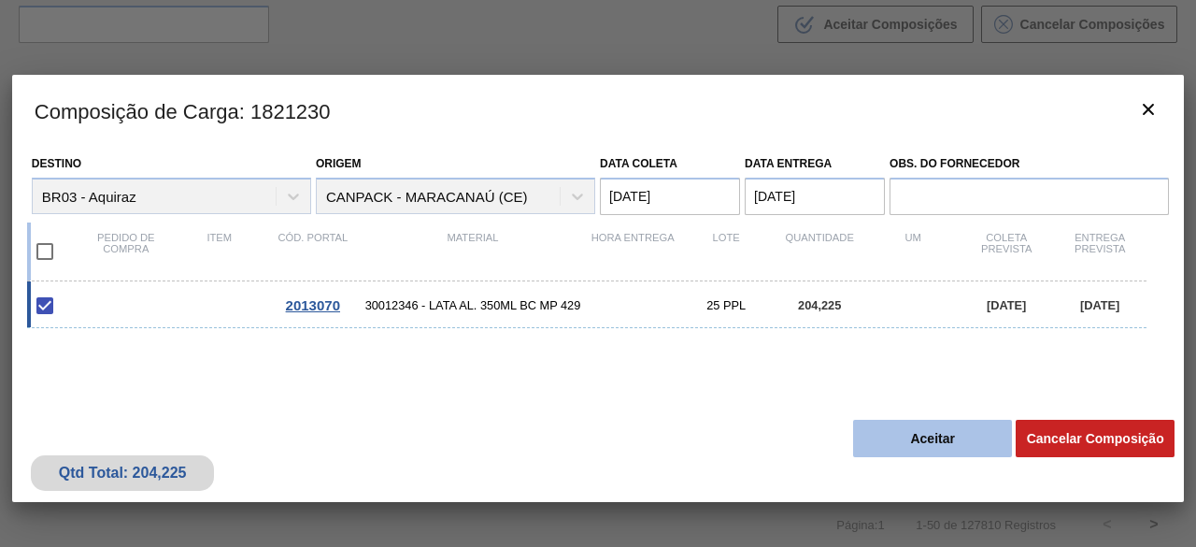
click at [912, 435] on button "Aceitar" at bounding box center [932, 438] width 159 height 37
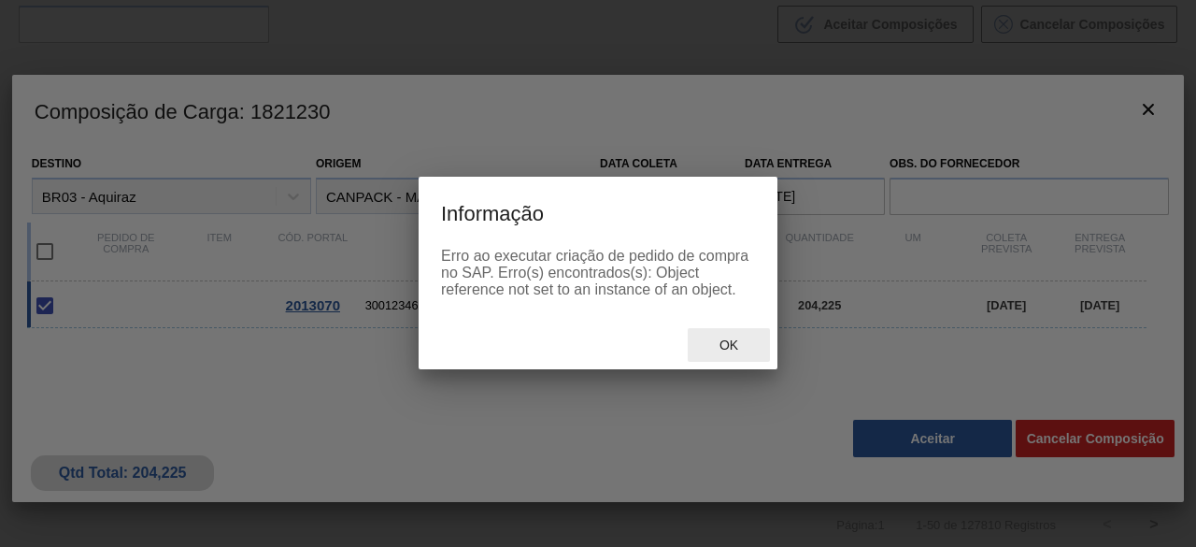
click at [720, 350] on span "Ok" at bounding box center [729, 344] width 49 height 15
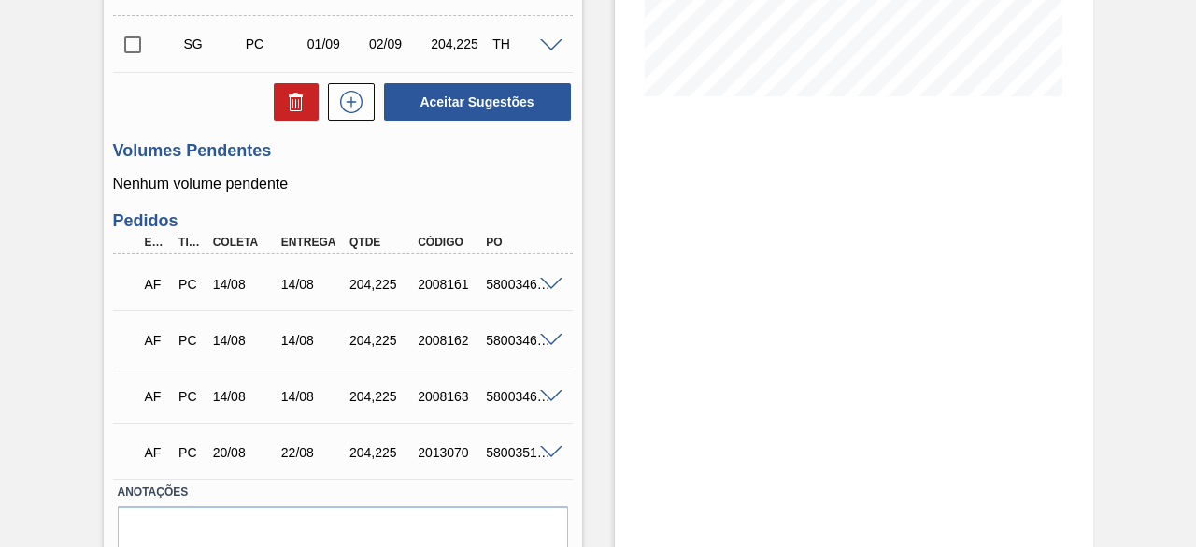
scroll to position [539, 0]
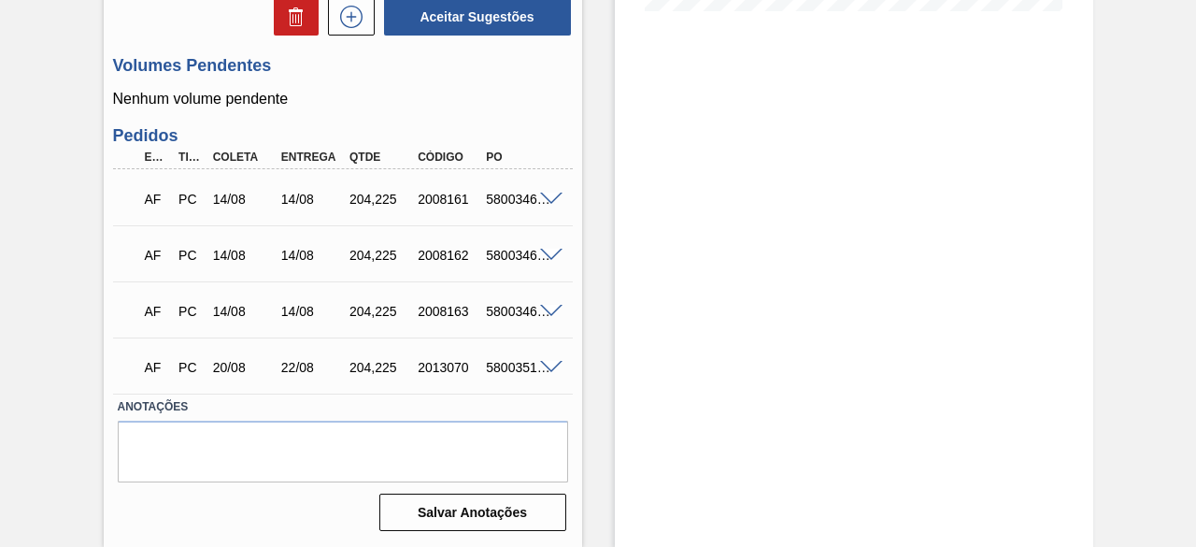
click at [551, 361] on span at bounding box center [551, 368] width 22 height 14
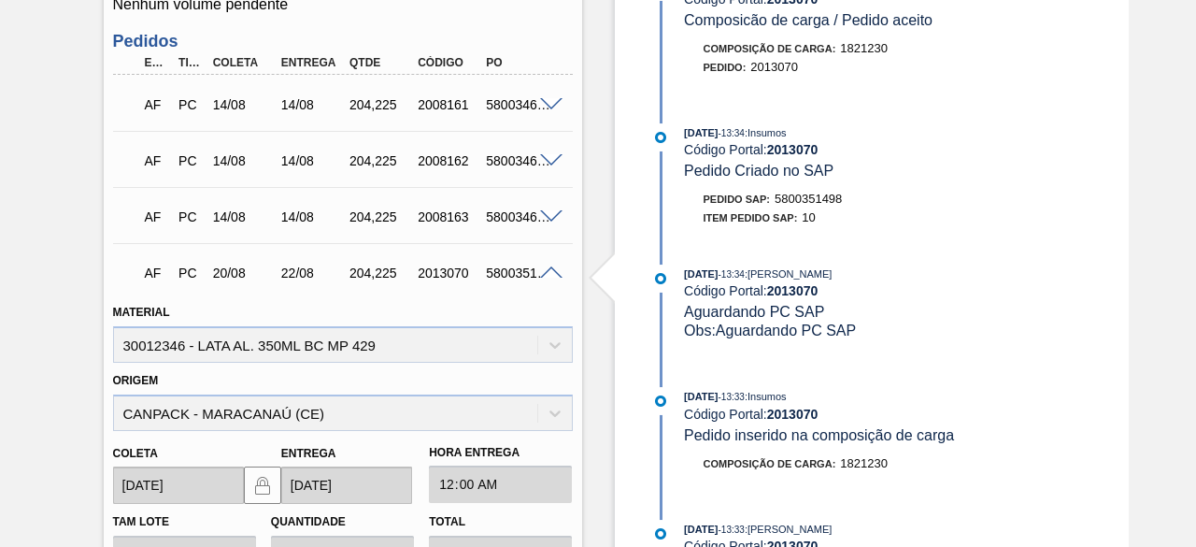
scroll to position [726, 0]
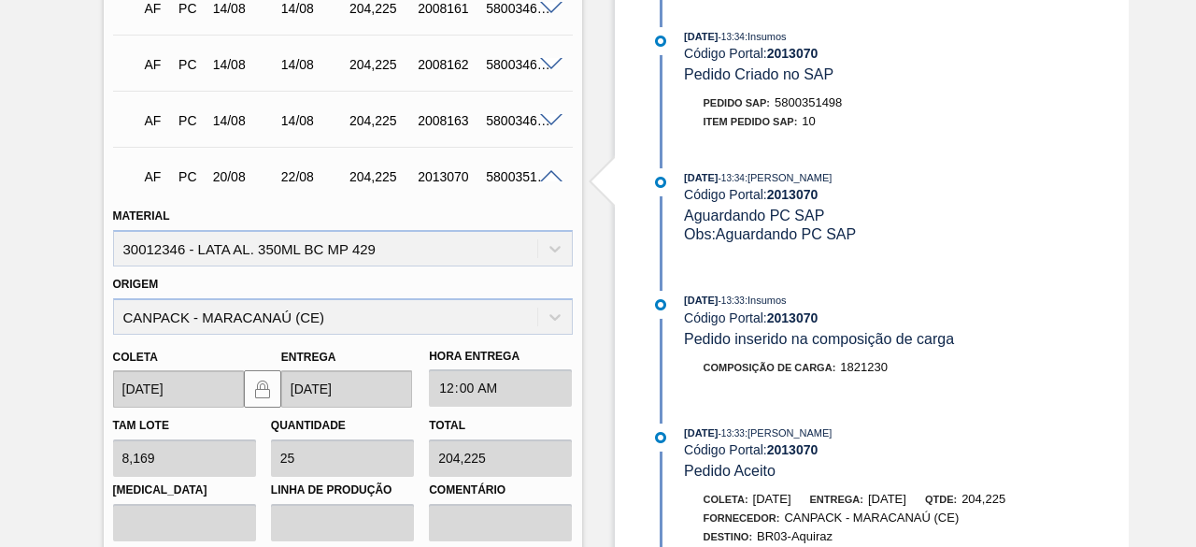
click at [500, 180] on div "5800351498" at bounding box center [518, 176] width 74 height 15
copy div "5800351498"
